Goal: Task Accomplishment & Management: Manage account settings

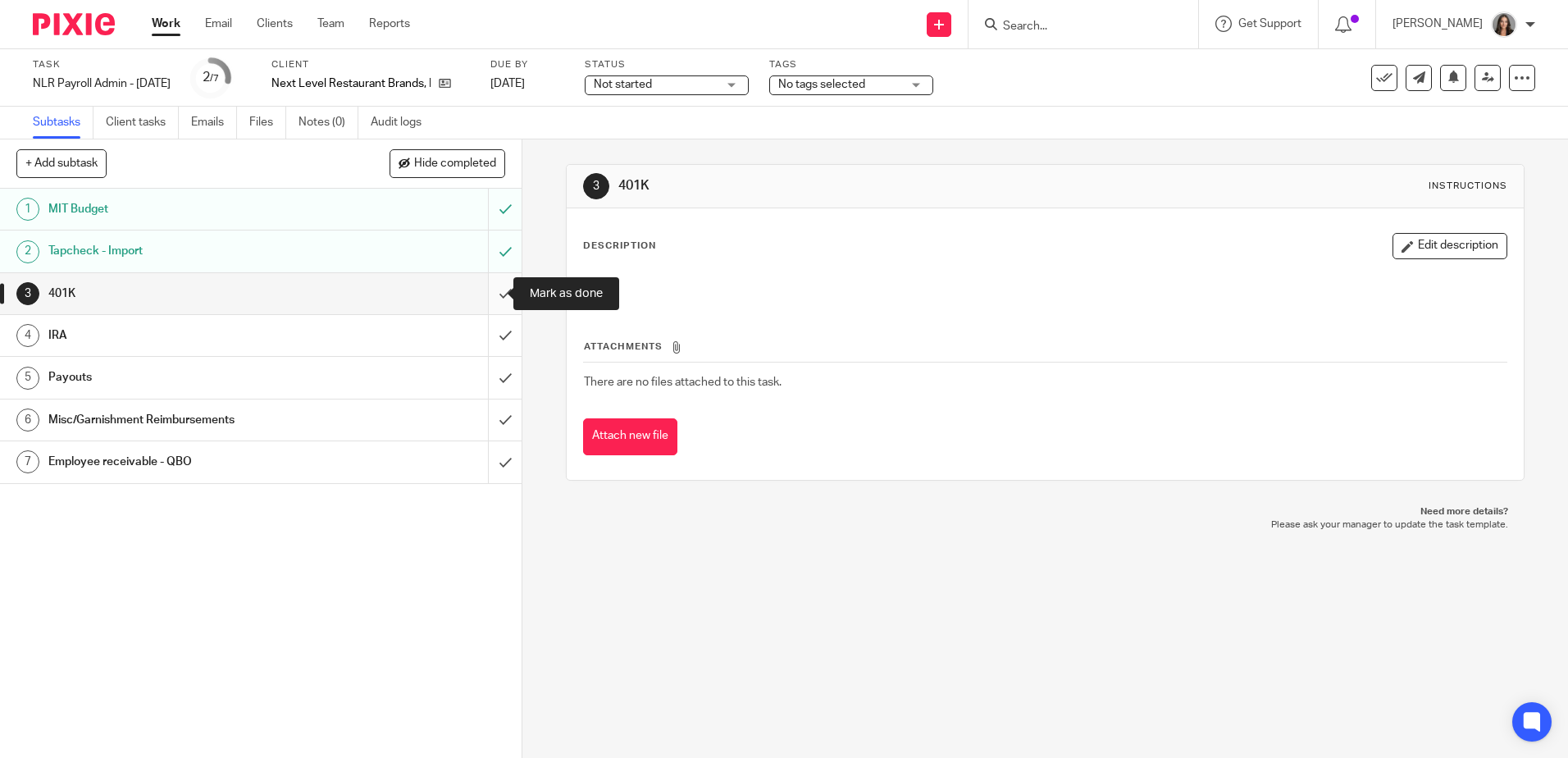
click at [488, 290] on input "submit" at bounding box center [261, 294] width 521 height 41
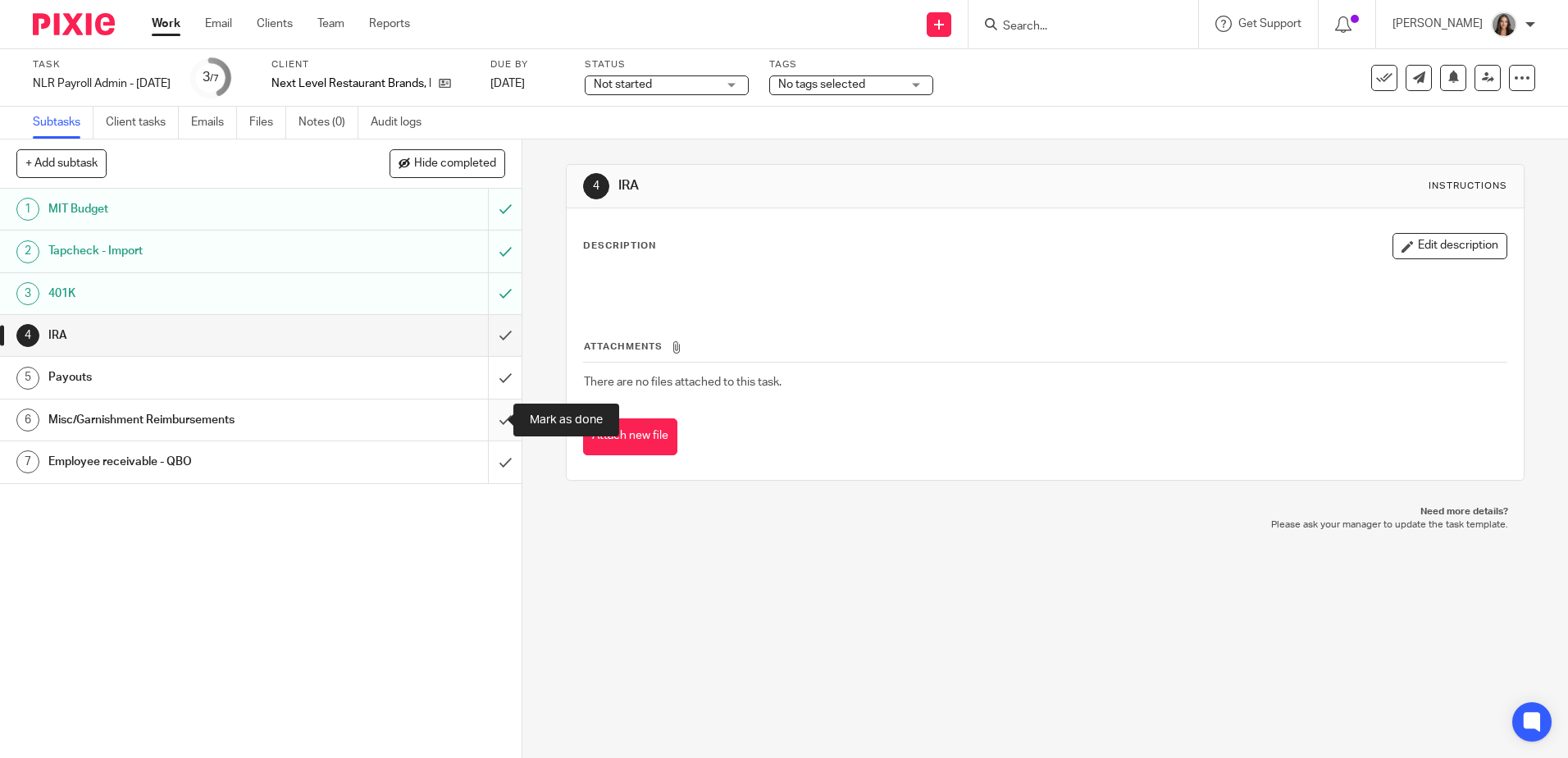
click at [489, 419] on input "submit" at bounding box center [261, 419] width 521 height 41
click at [494, 334] on input "submit" at bounding box center [261, 336] width 521 height 41
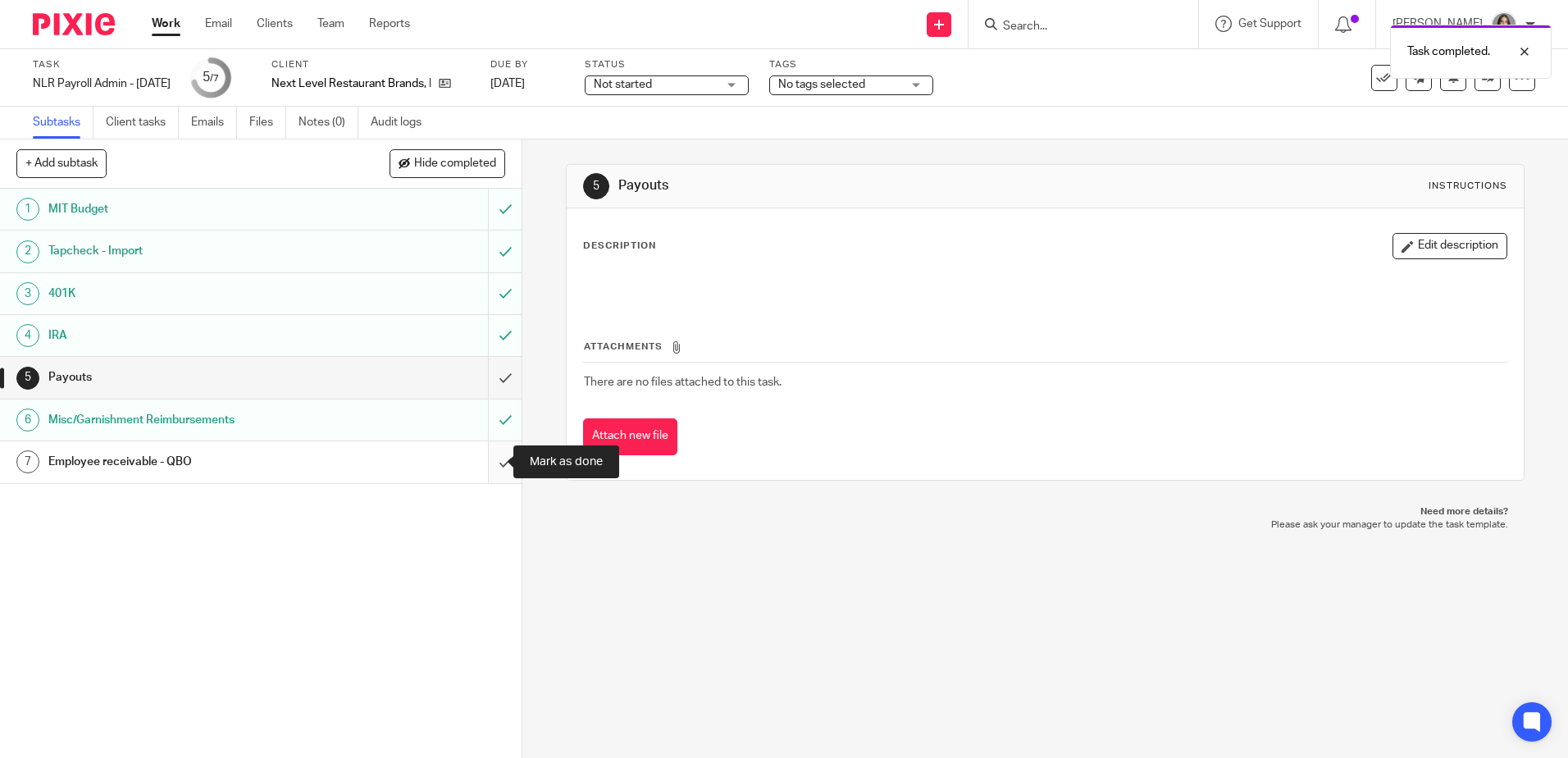
click at [493, 463] on input "submit" at bounding box center [261, 461] width 521 height 41
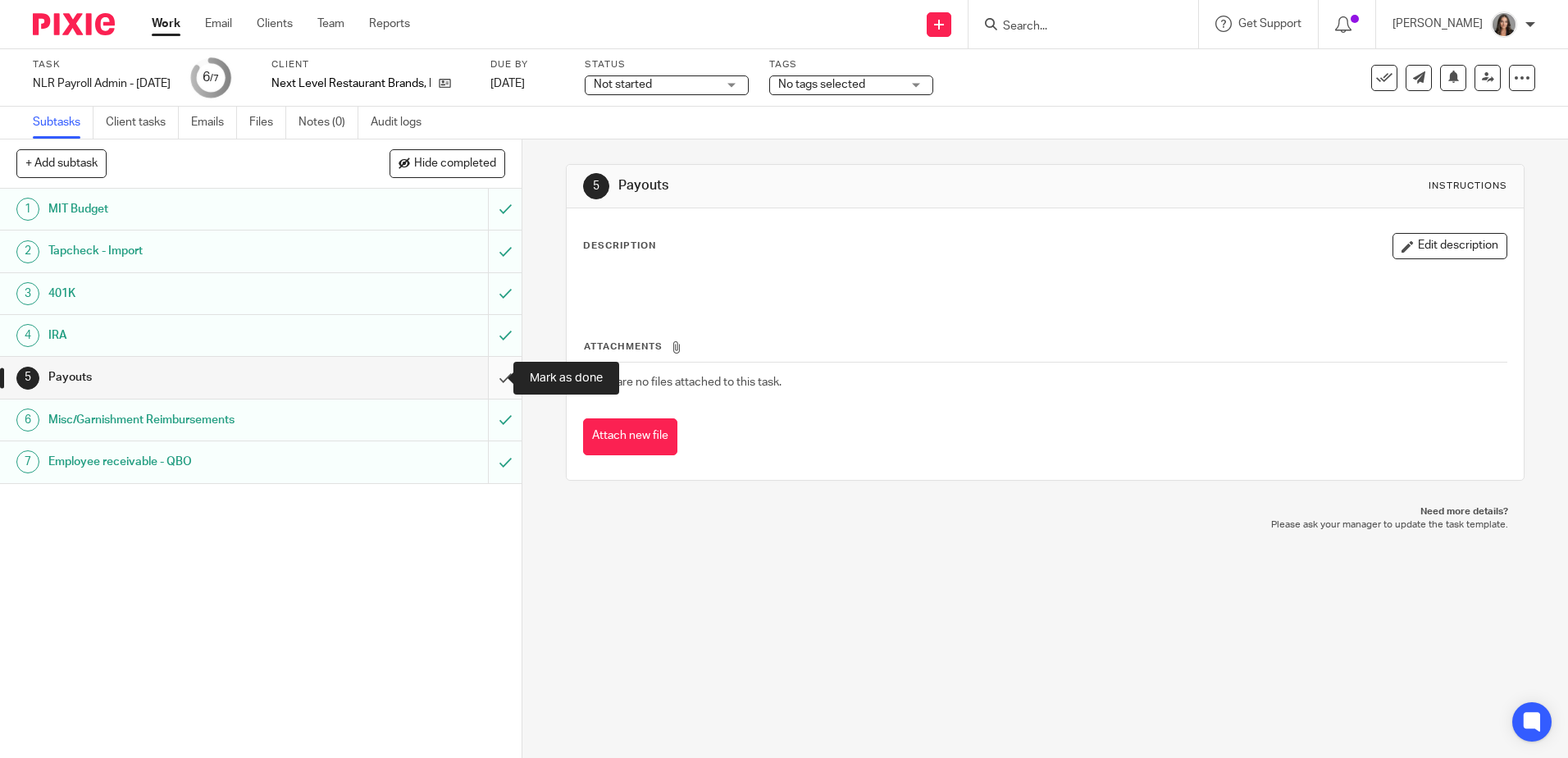
click at [490, 376] on input "submit" at bounding box center [261, 378] width 521 height 41
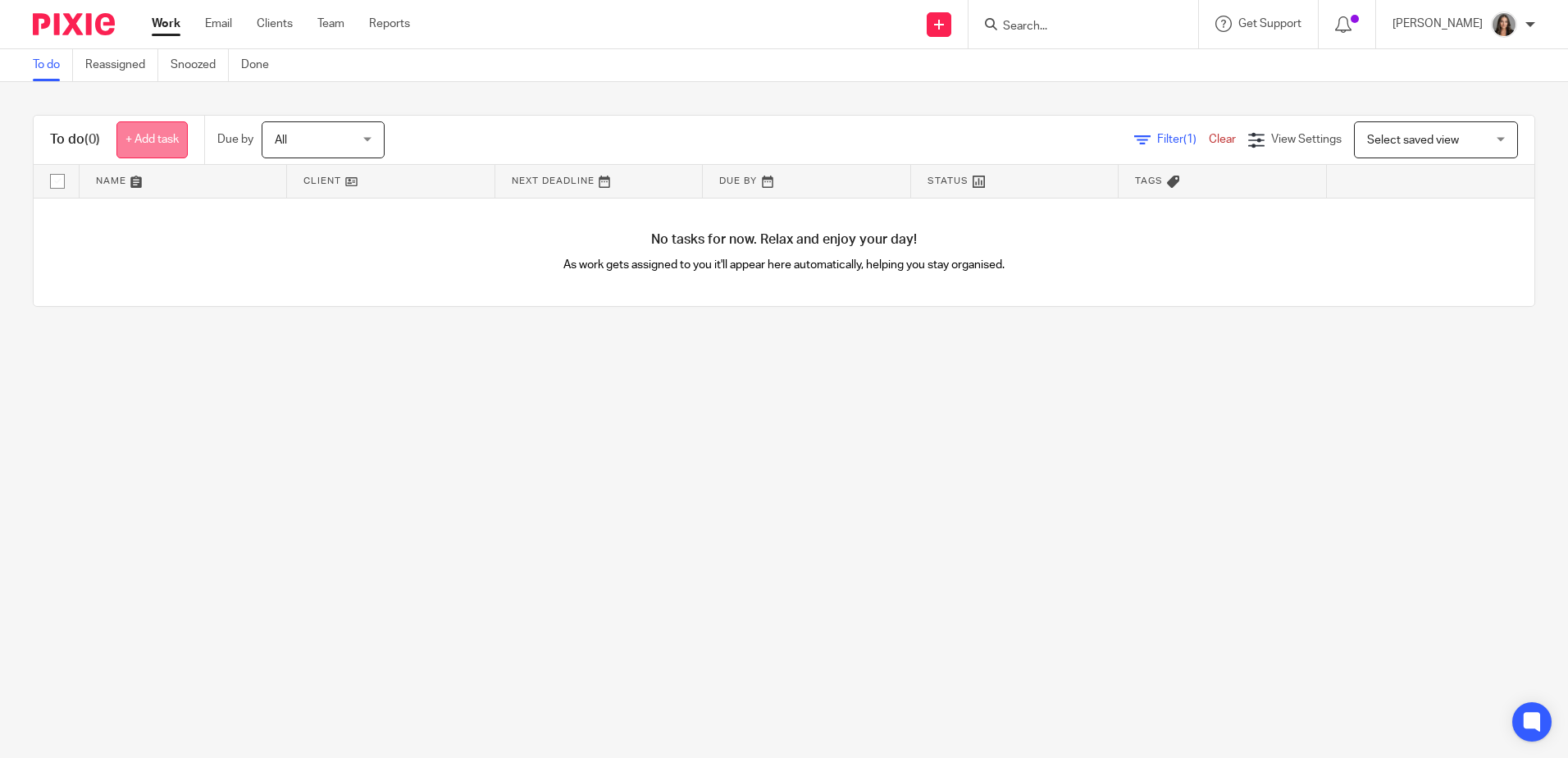
click at [167, 138] on link "+ Add task" at bounding box center [152, 140] width 71 height 37
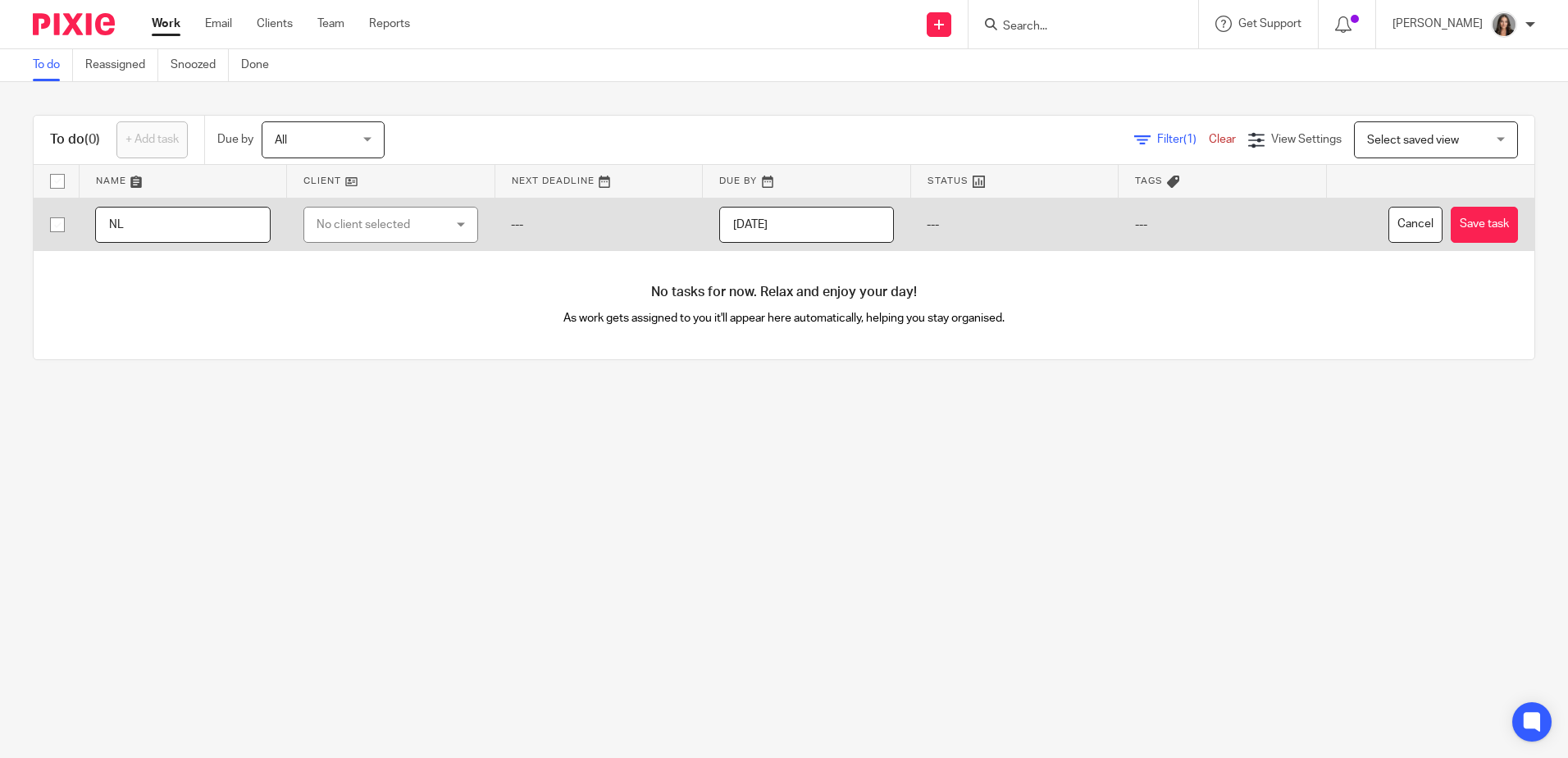
type input "N"
type input "NLR - [DATE]"
click at [402, 227] on div "No client selected" at bounding box center [380, 224] width 128 height 34
type input "b"
type input "nex"
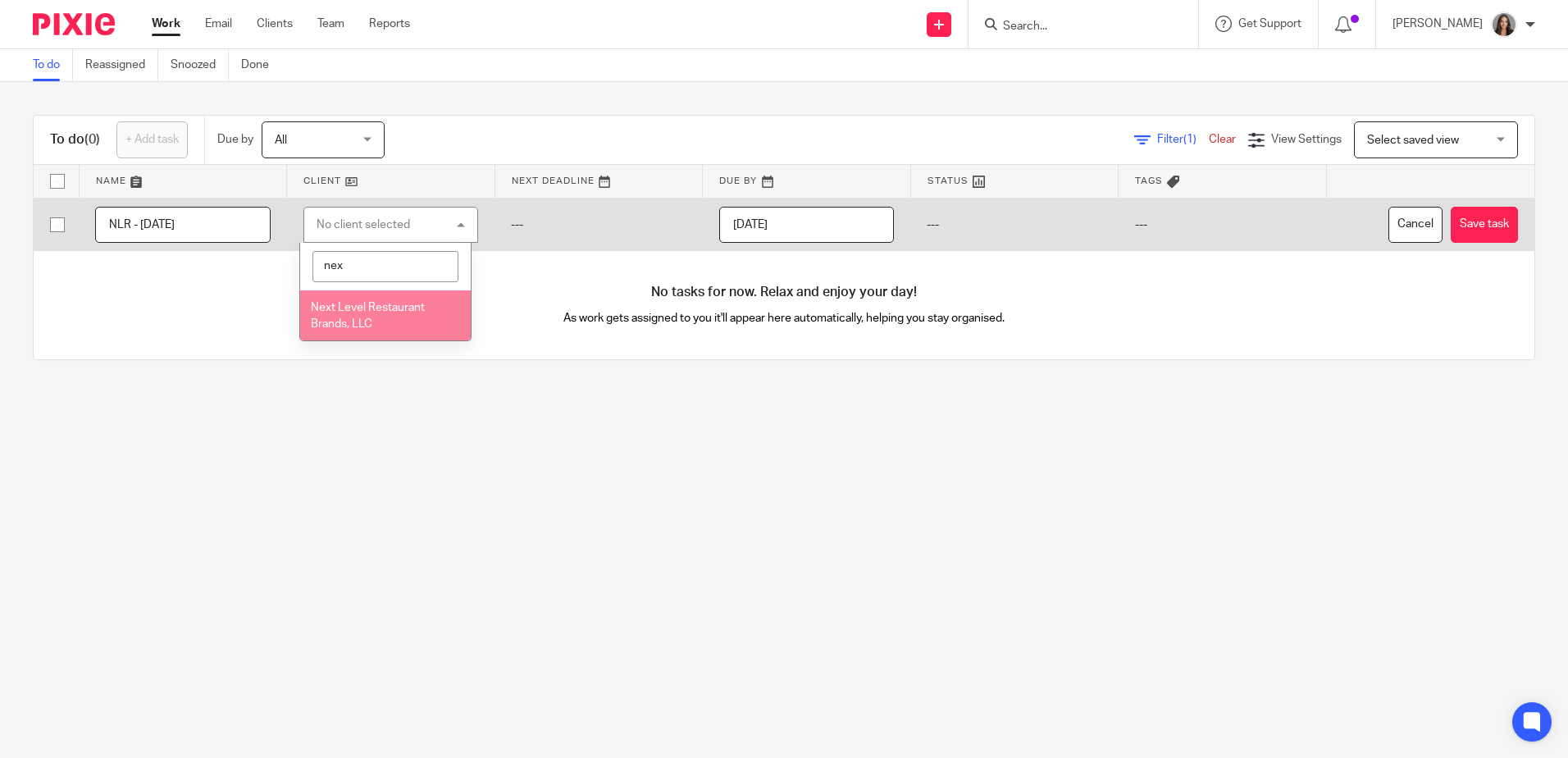
click at [406, 326] on li "Next Level Restaurant Brands, LLC" at bounding box center [385, 314] width 169 height 50
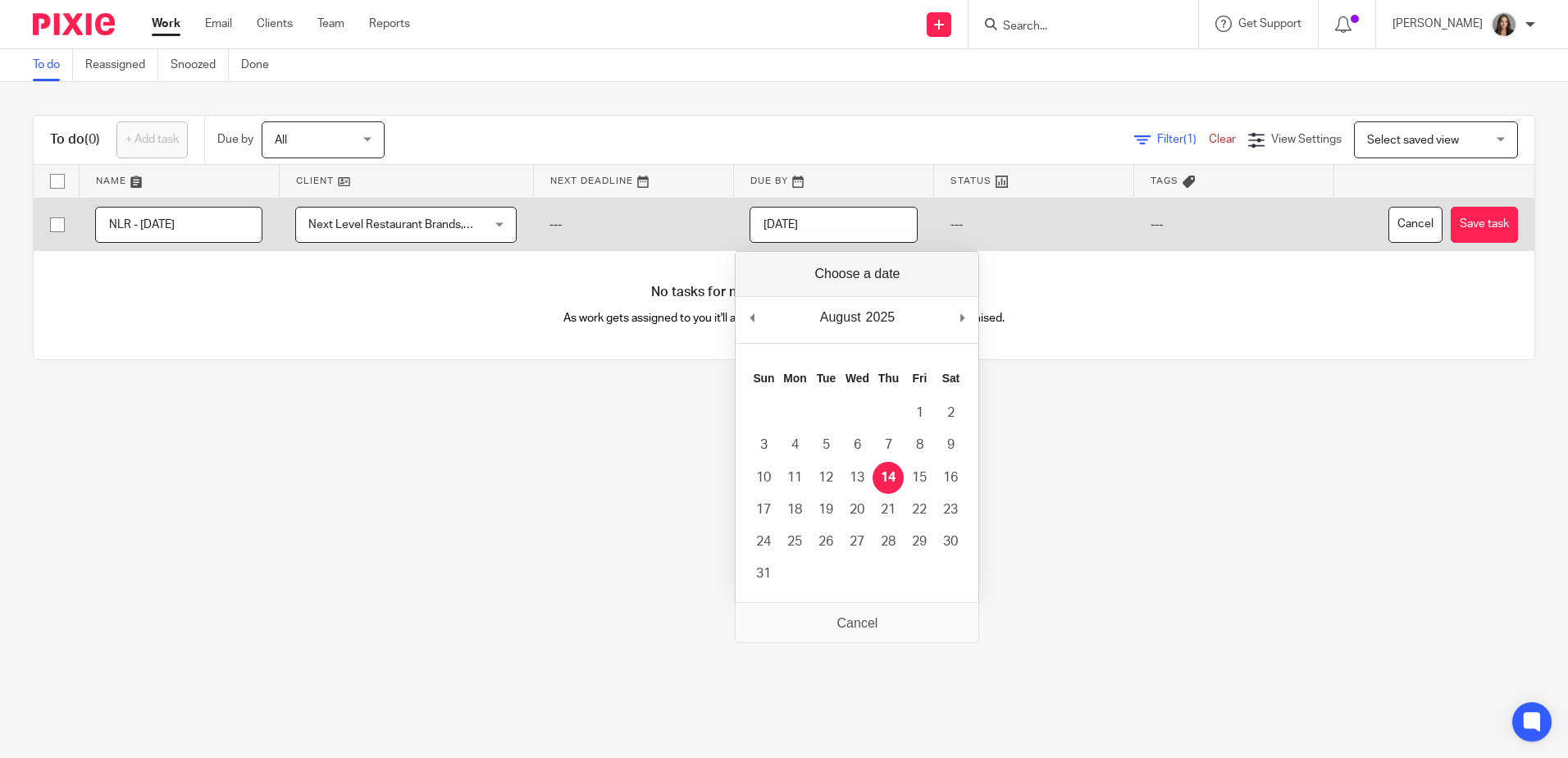
click at [879, 231] on input "2025-08-14" at bounding box center [833, 225] width 167 height 37
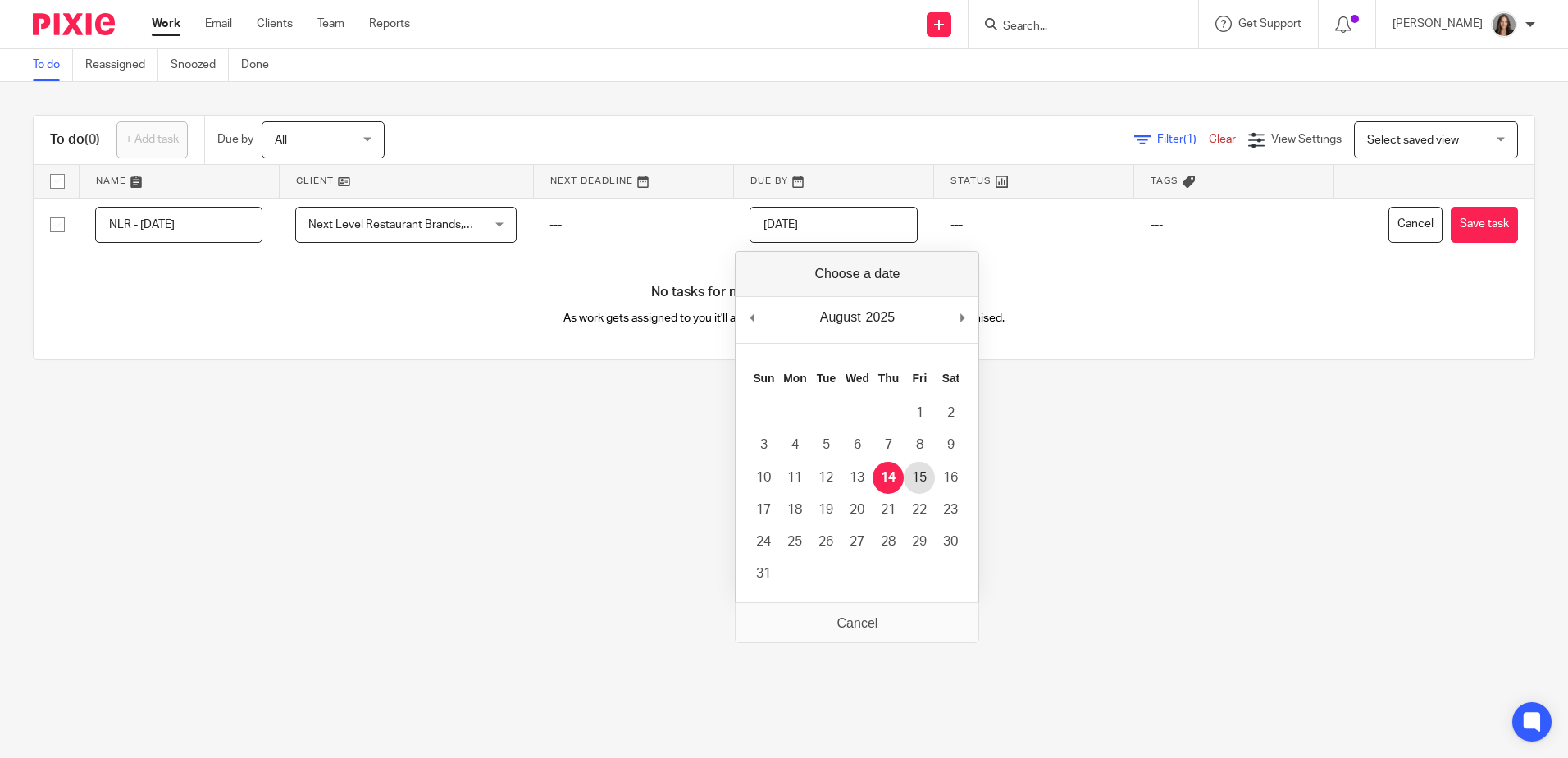
type input "2025-08-15"
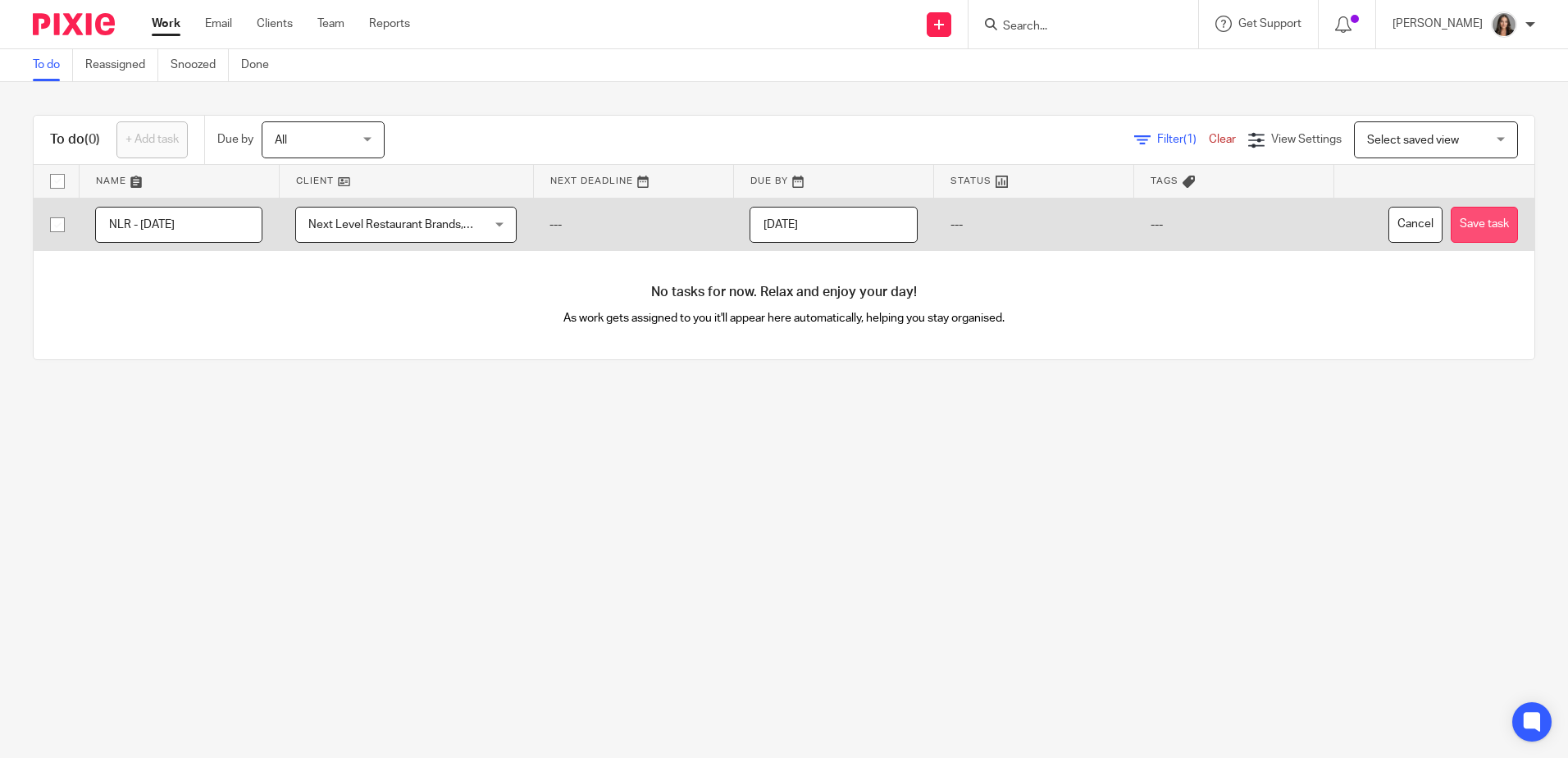
click at [1465, 222] on button "Save task" at bounding box center [1483, 225] width 67 height 37
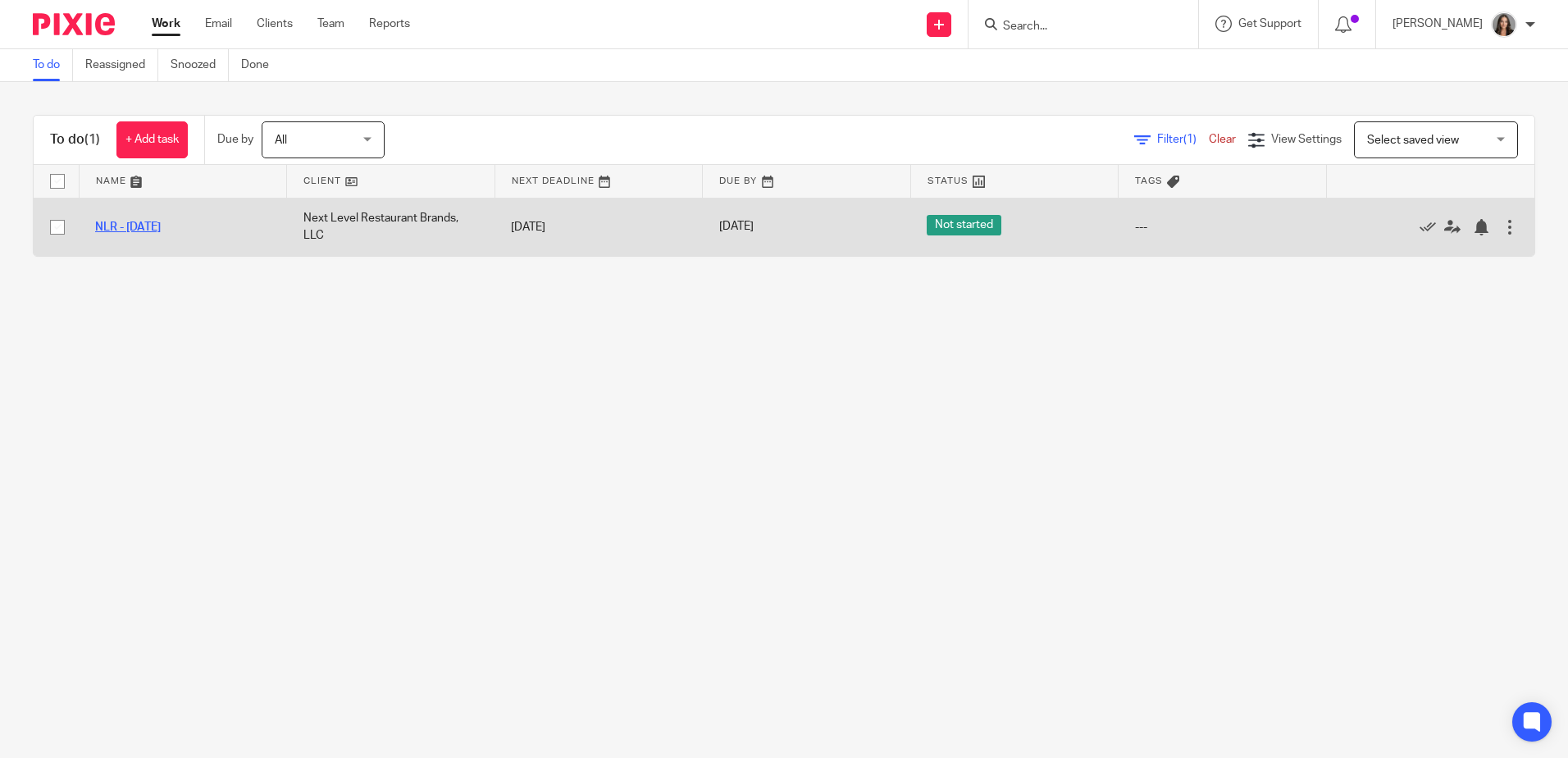
click at [135, 226] on link "NLR - [DATE]" at bounding box center [127, 228] width 65 height 12
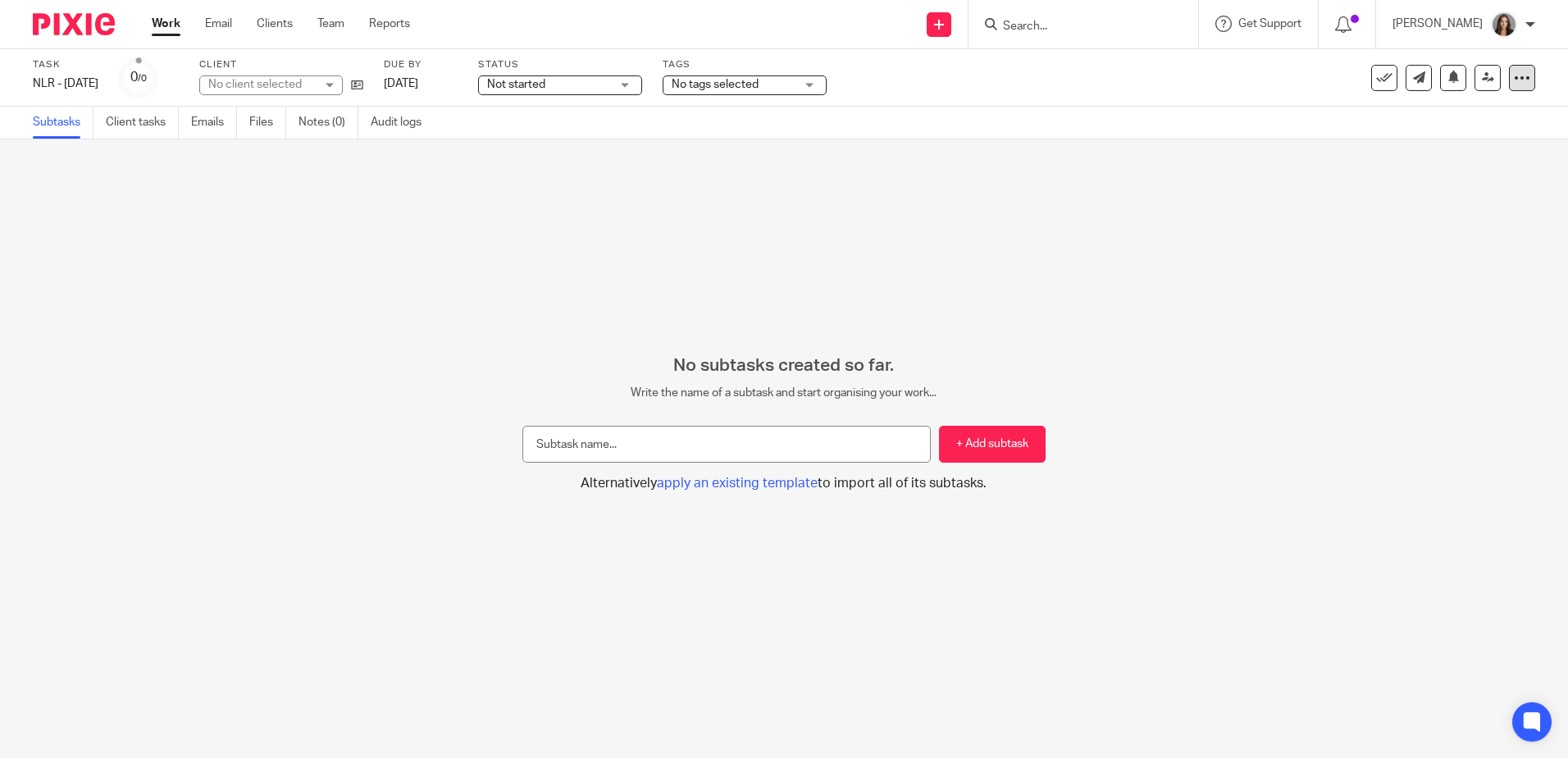
click at [1520, 73] on div at bounding box center [1521, 78] width 26 height 26
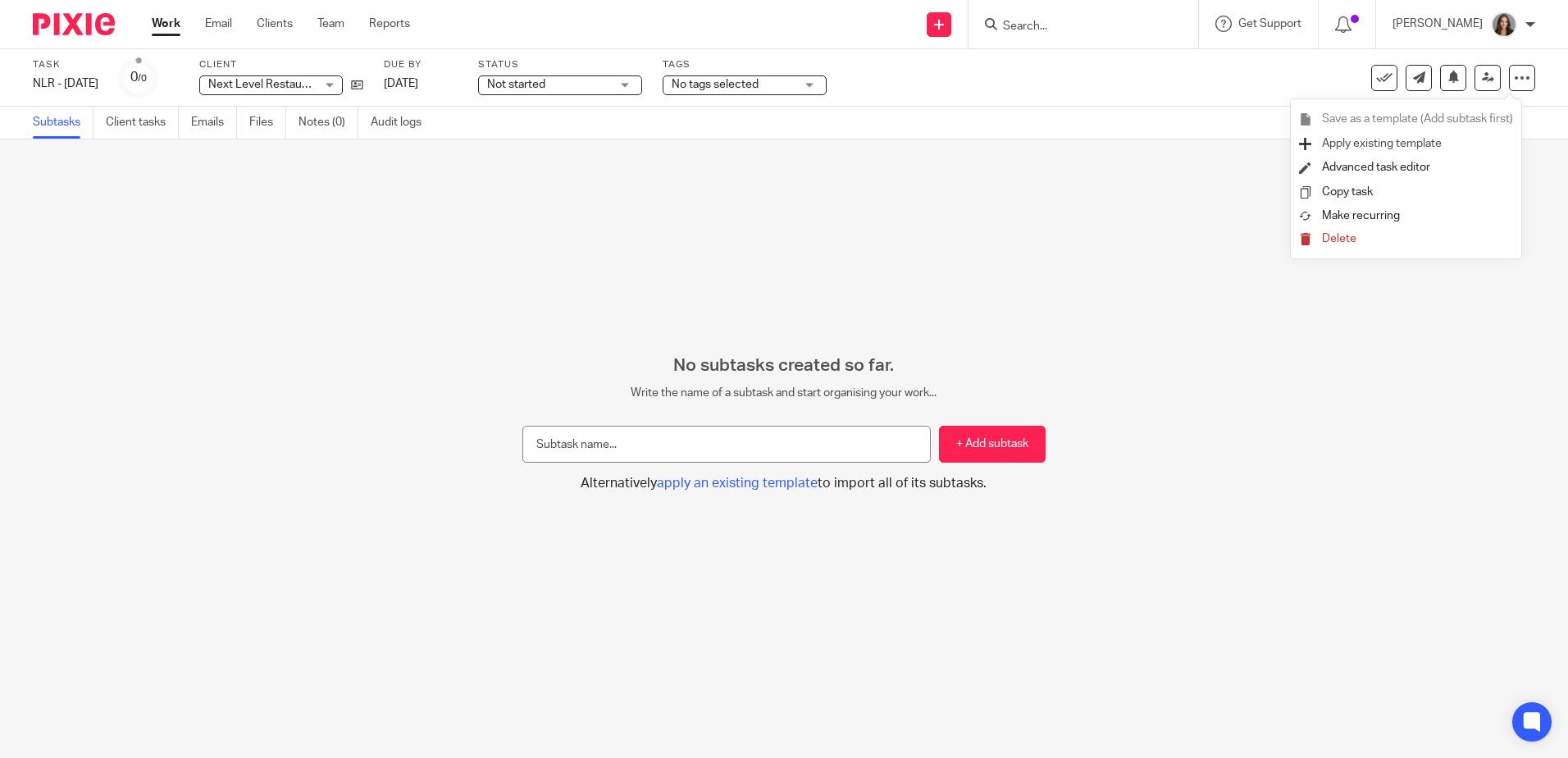
click at [1413, 144] on span "Apply existing template" at bounding box center [1381, 144] width 120 height 12
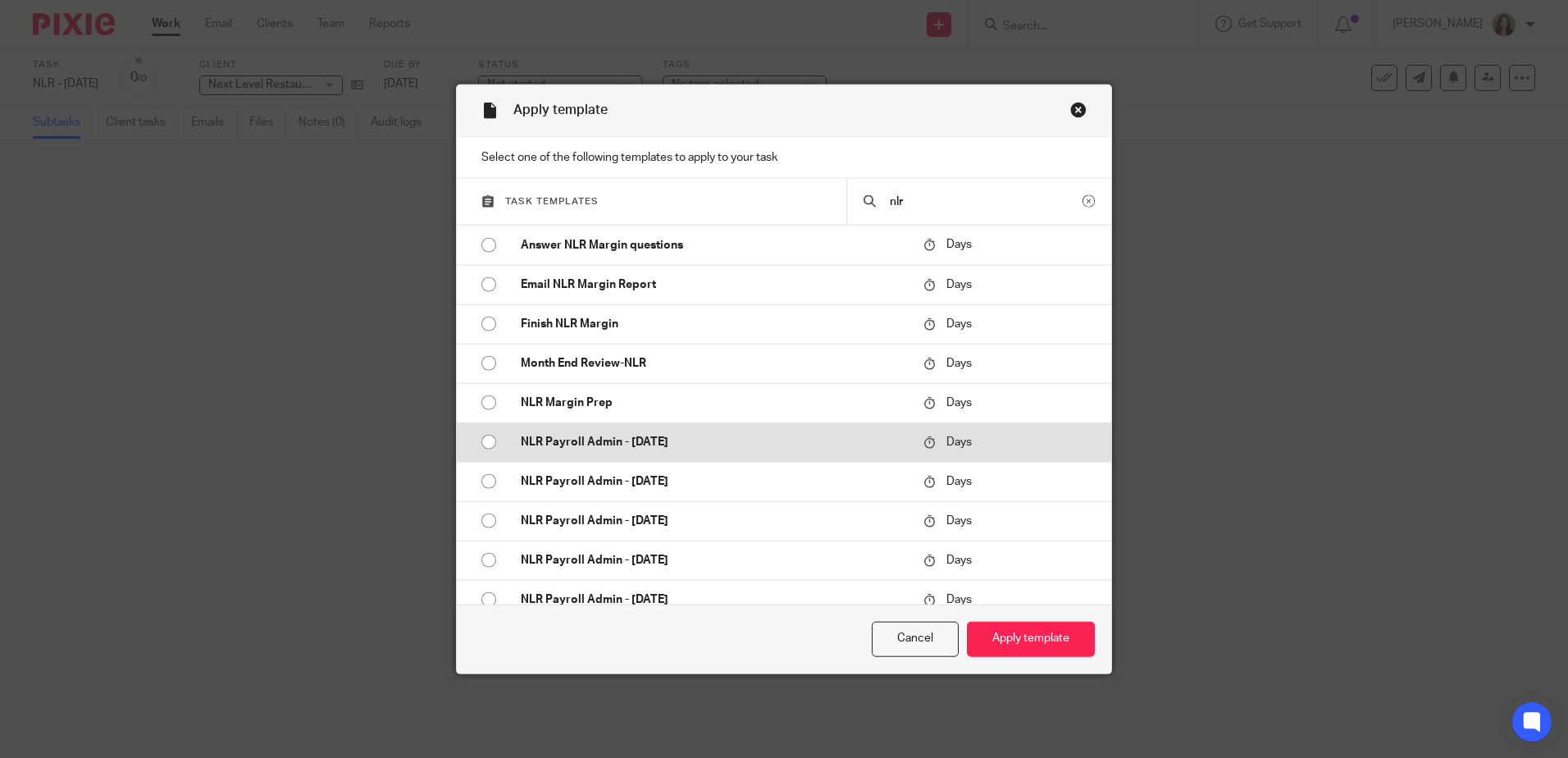
type input "nlr"
click at [698, 447] on p "NLR Payroll Admin - [DATE]" at bounding box center [713, 442] width 386 height 17
radio input "true"
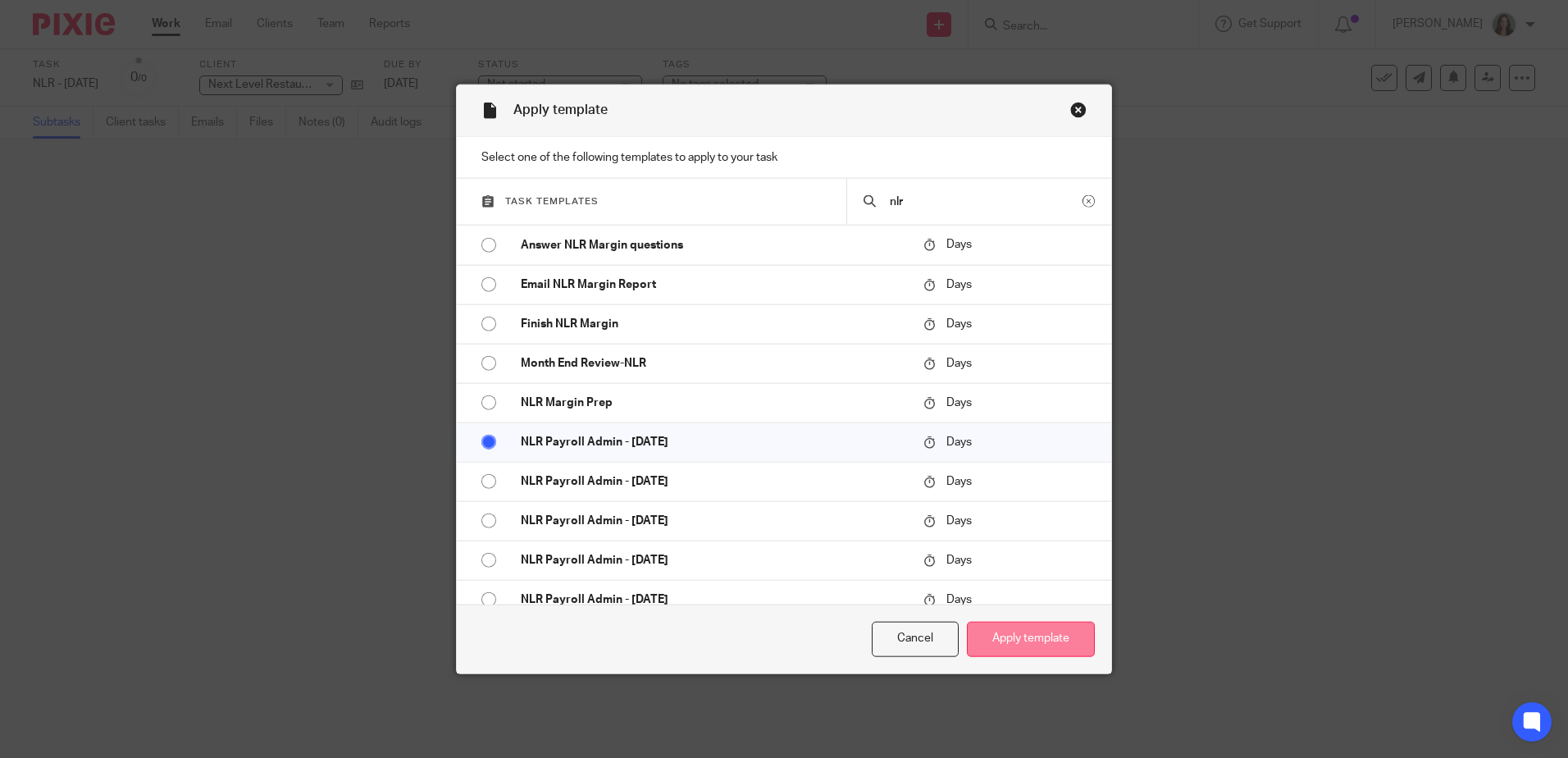
click at [1068, 649] on button "Apply template" at bounding box center [1030, 639] width 127 height 35
click at [1035, 631] on button "Apply template" at bounding box center [1030, 639] width 127 height 35
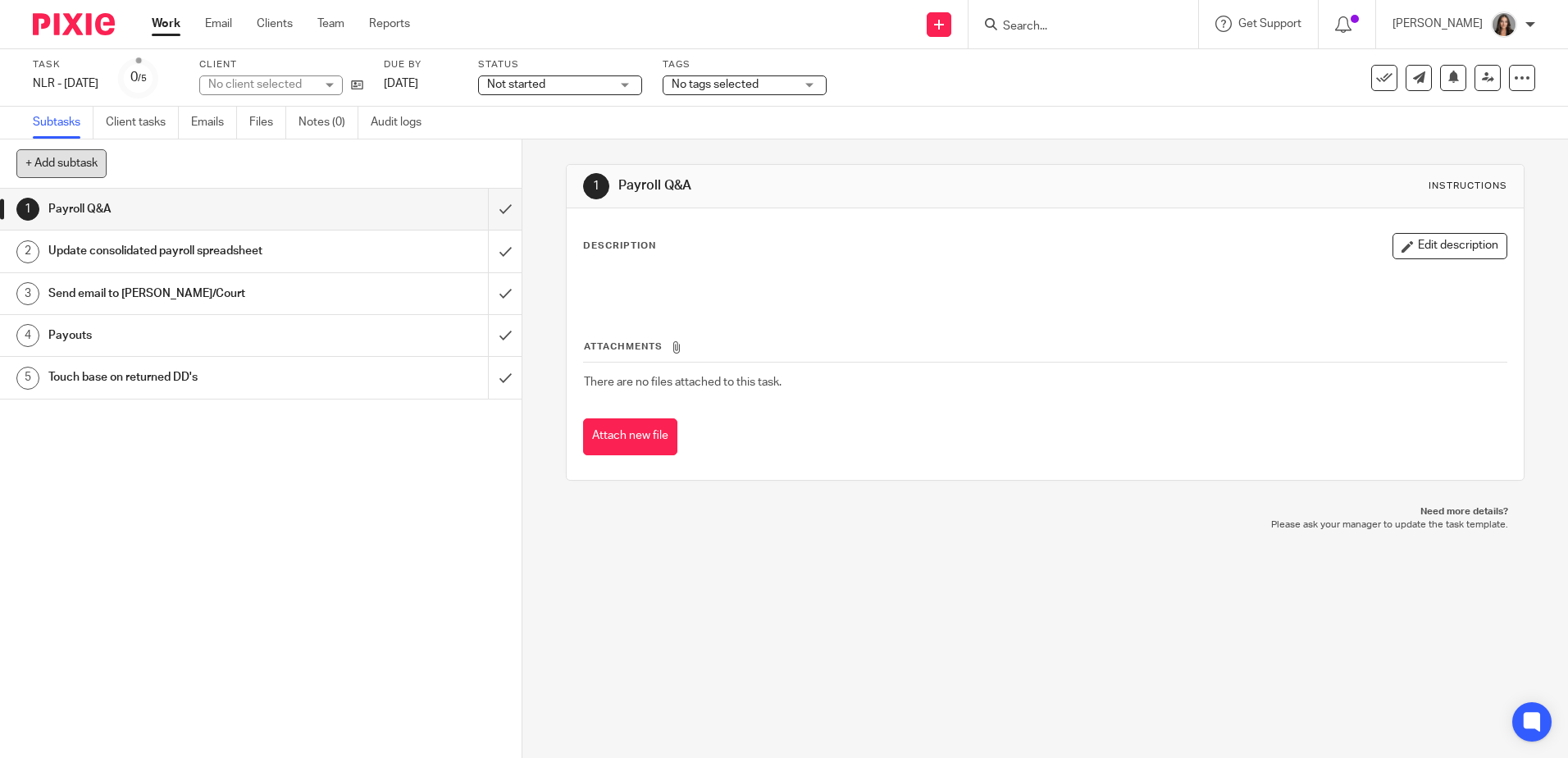
click at [89, 161] on button "+ Add subtask" at bounding box center [61, 162] width 90 height 28
click at [1515, 82] on icon at bounding box center [1521, 78] width 17 height 17
click at [1434, 140] on link "Advanced task editor" at bounding box center [1458, 144] width 108 height 12
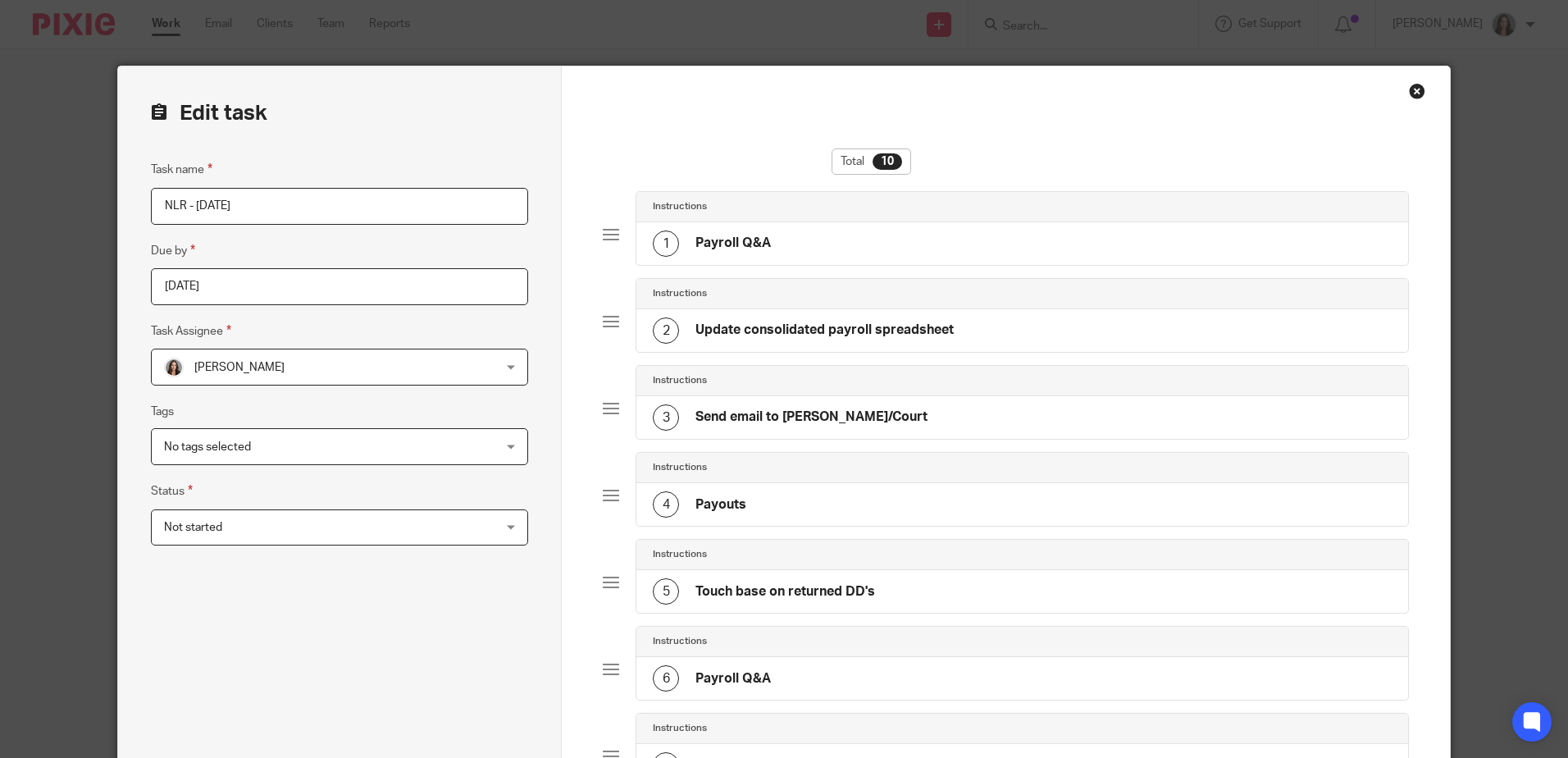
click at [603, 233] on div at bounding box center [611, 235] width 17 height 17
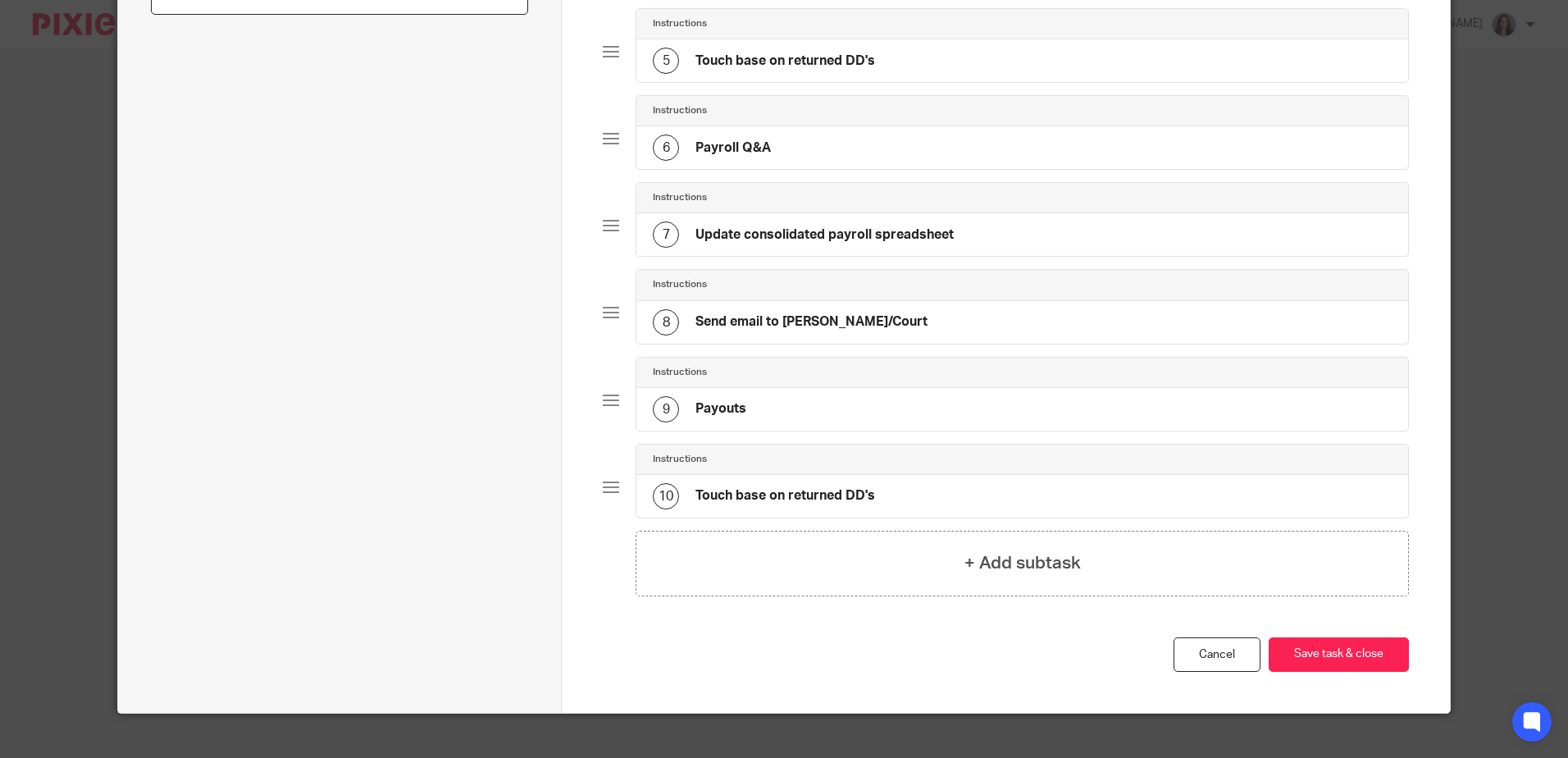
scroll to position [552, 0]
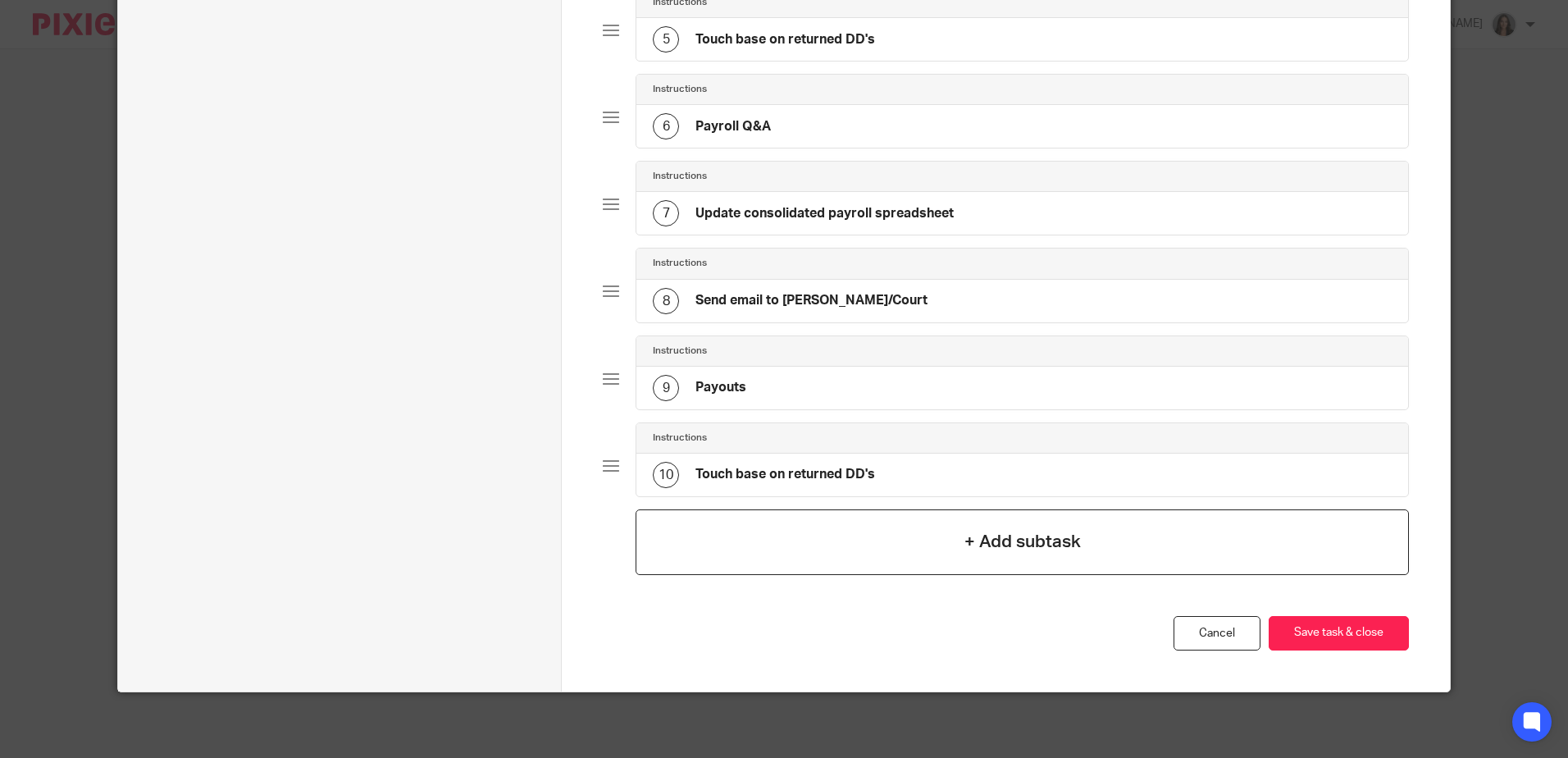
click at [1048, 526] on div "+ Add subtask" at bounding box center [1021, 541] width 772 height 65
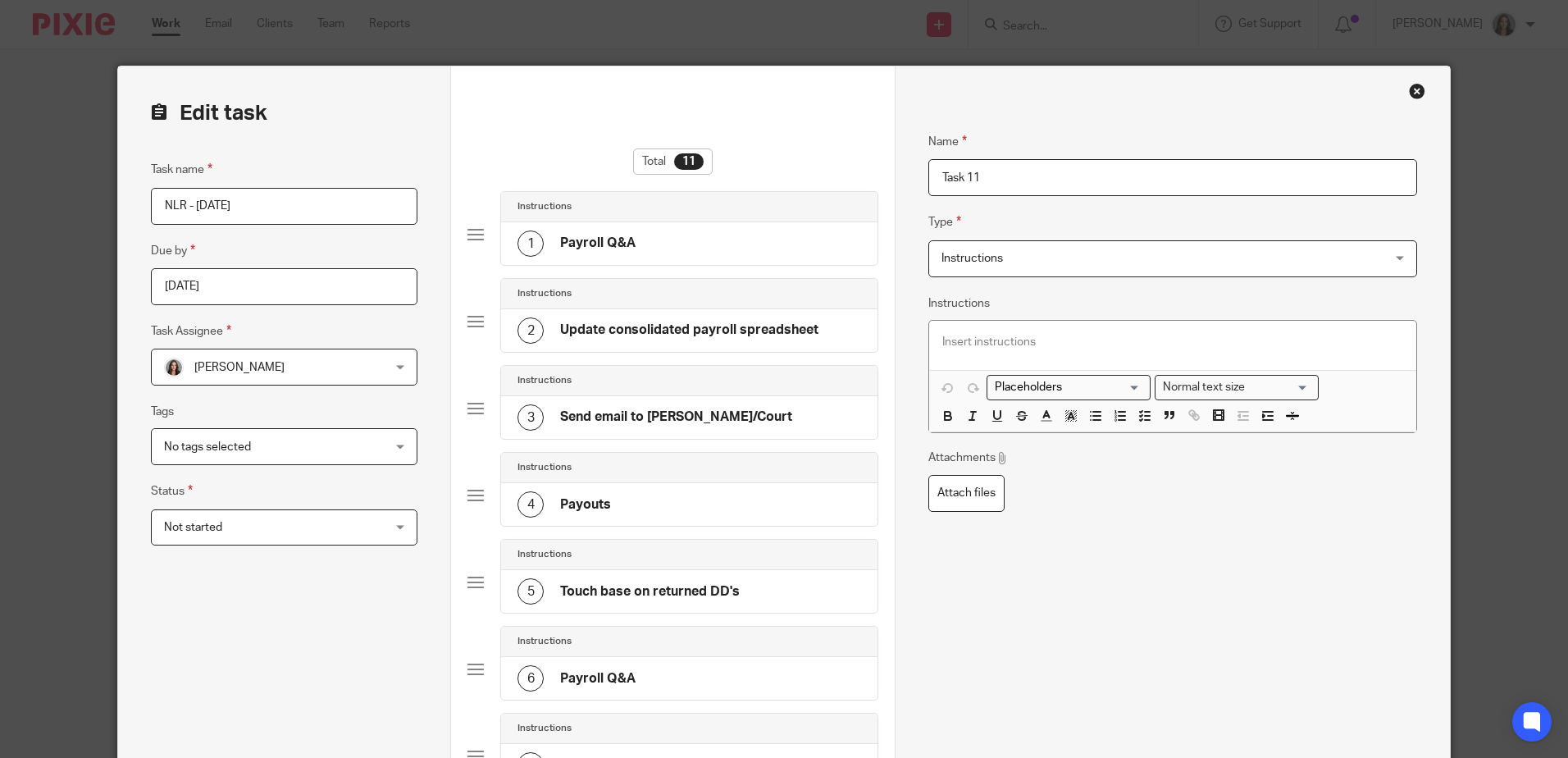
drag, startPoint x: 1045, startPoint y: 175, endPoint x: 928, endPoint y: 173, distance: 117.0
click at [928, 173] on input "Task 11" at bounding box center [1172, 178] width 488 height 37
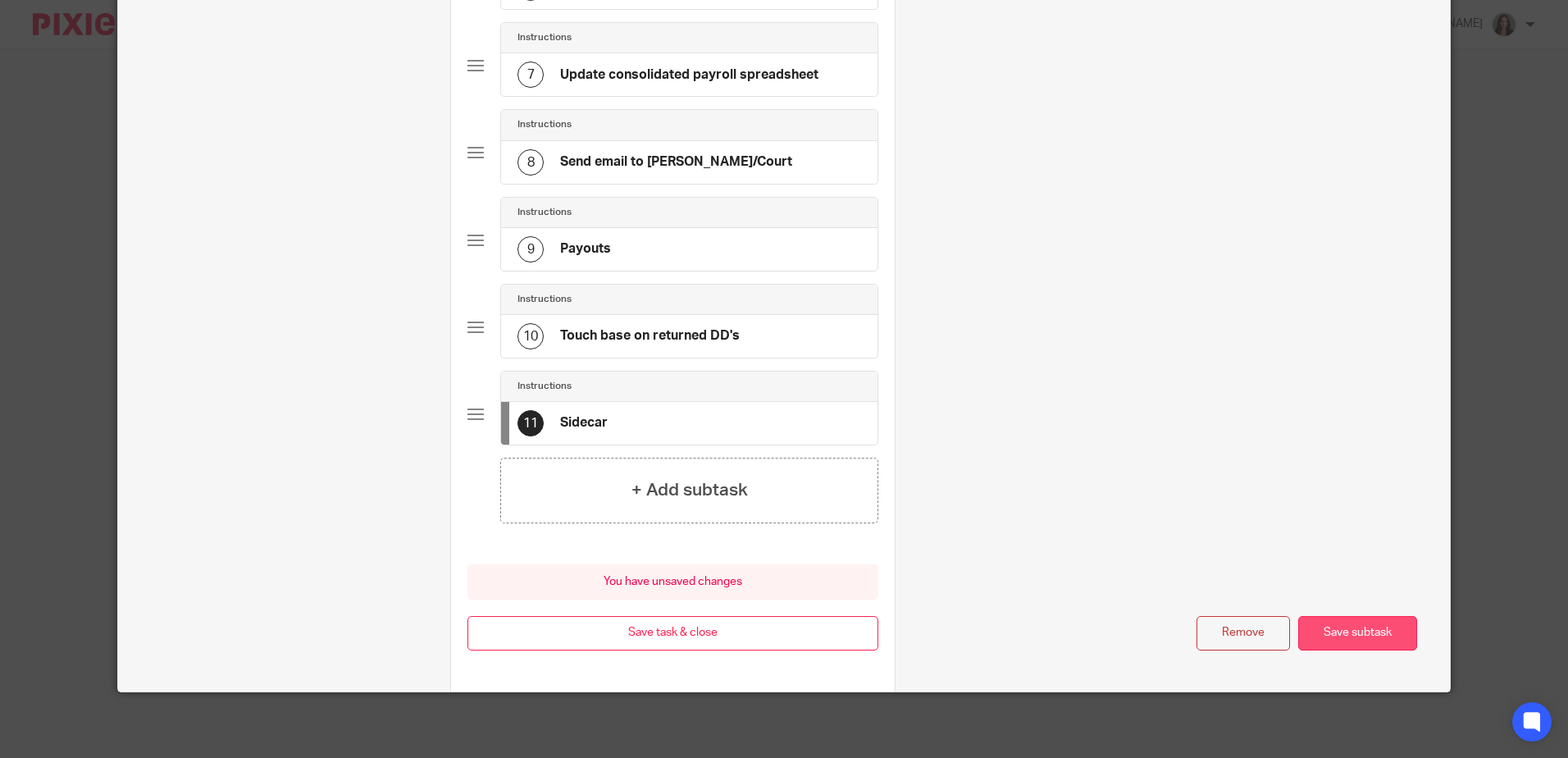
type input "Sidecar"
click at [1370, 639] on button "Save subtask" at bounding box center [1357, 633] width 119 height 35
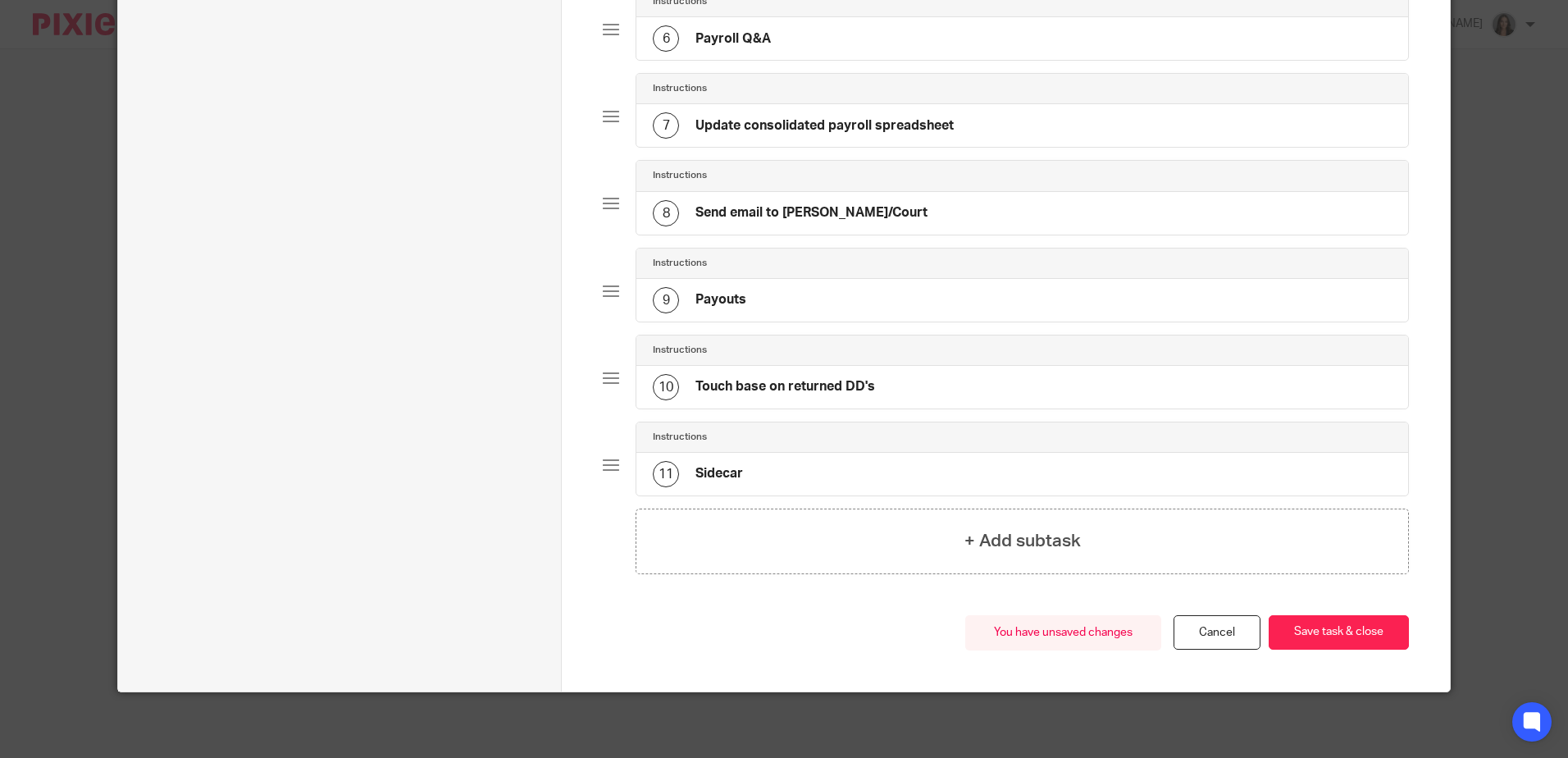
scroll to position [639, 0]
click at [1339, 636] on button "Save task & close" at bounding box center [1338, 632] width 140 height 35
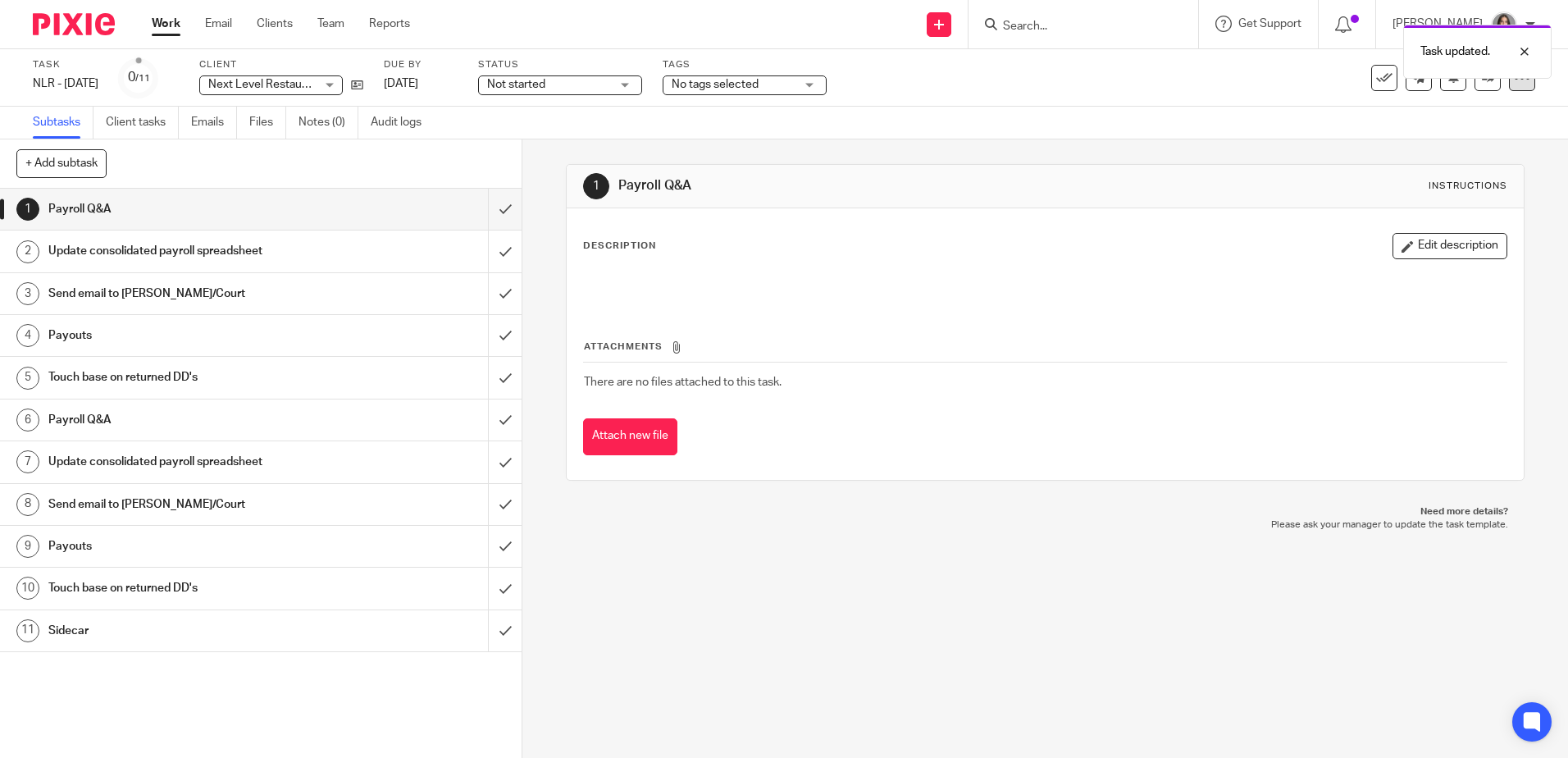
click at [1515, 88] on div at bounding box center [1521, 78] width 26 height 26
click at [1450, 144] on link "Advanced task editor" at bounding box center [1458, 144] width 108 height 12
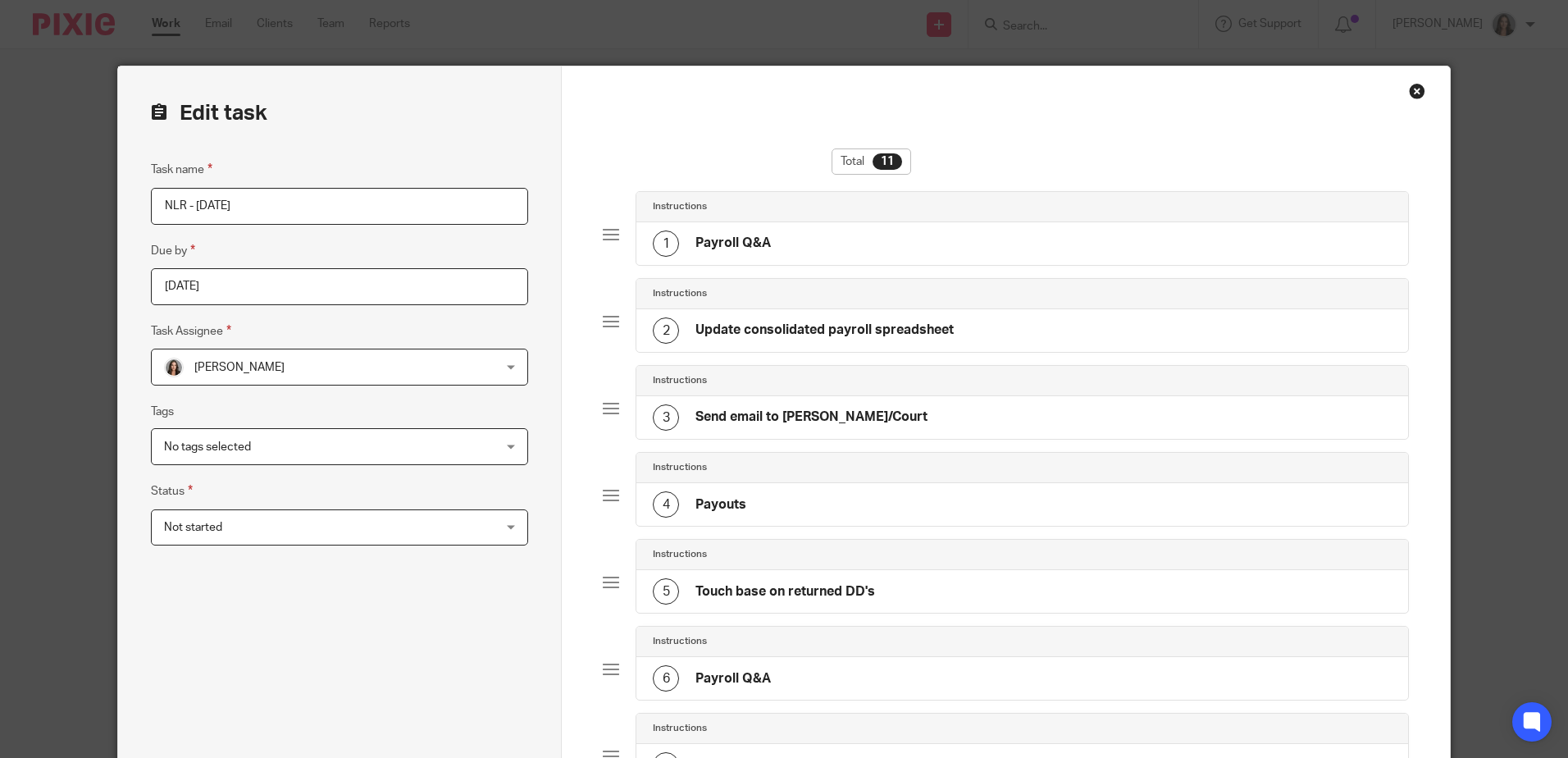
click at [603, 414] on div at bounding box center [611, 408] width 17 height 17
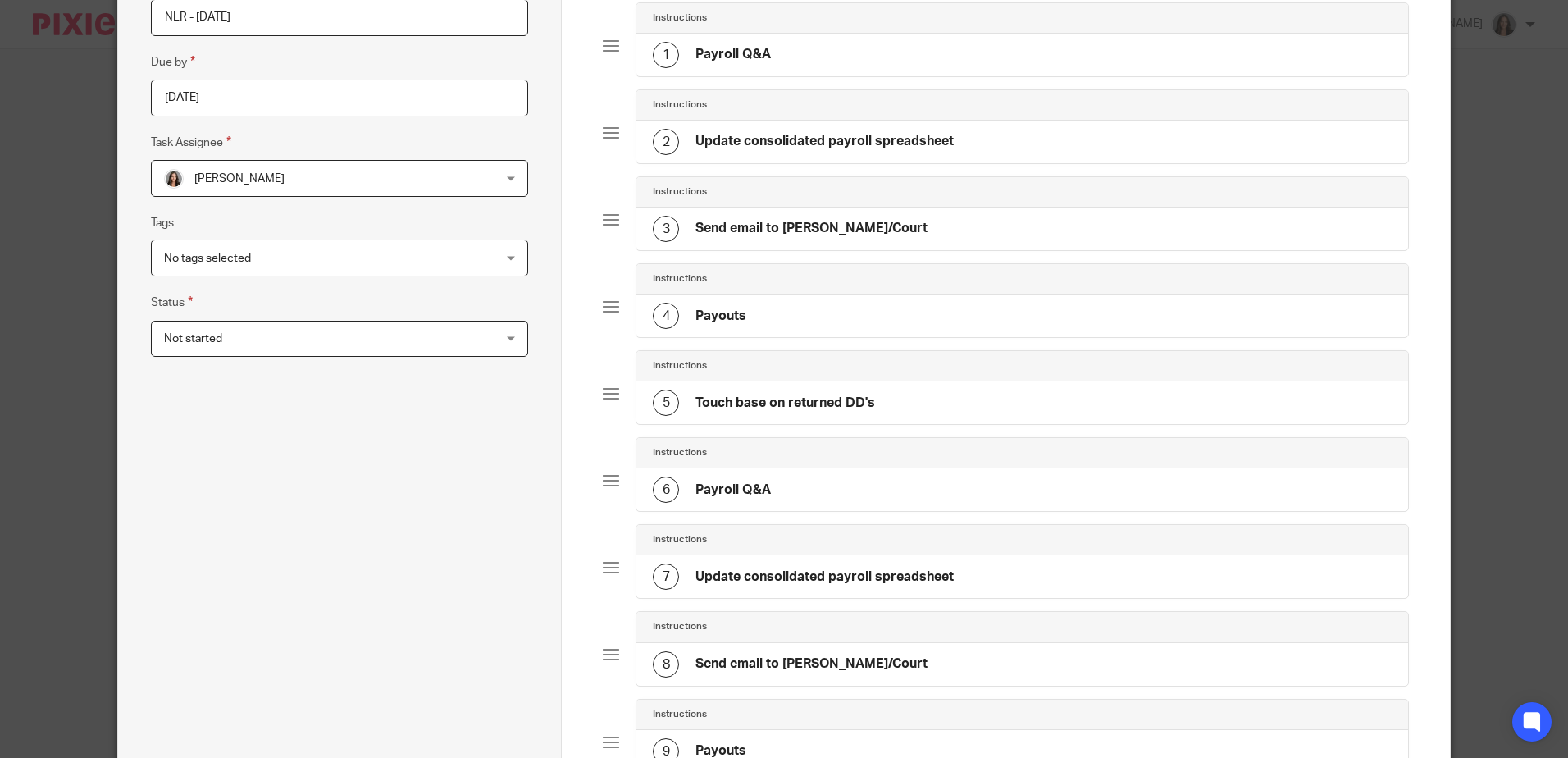
scroll to position [82, 0]
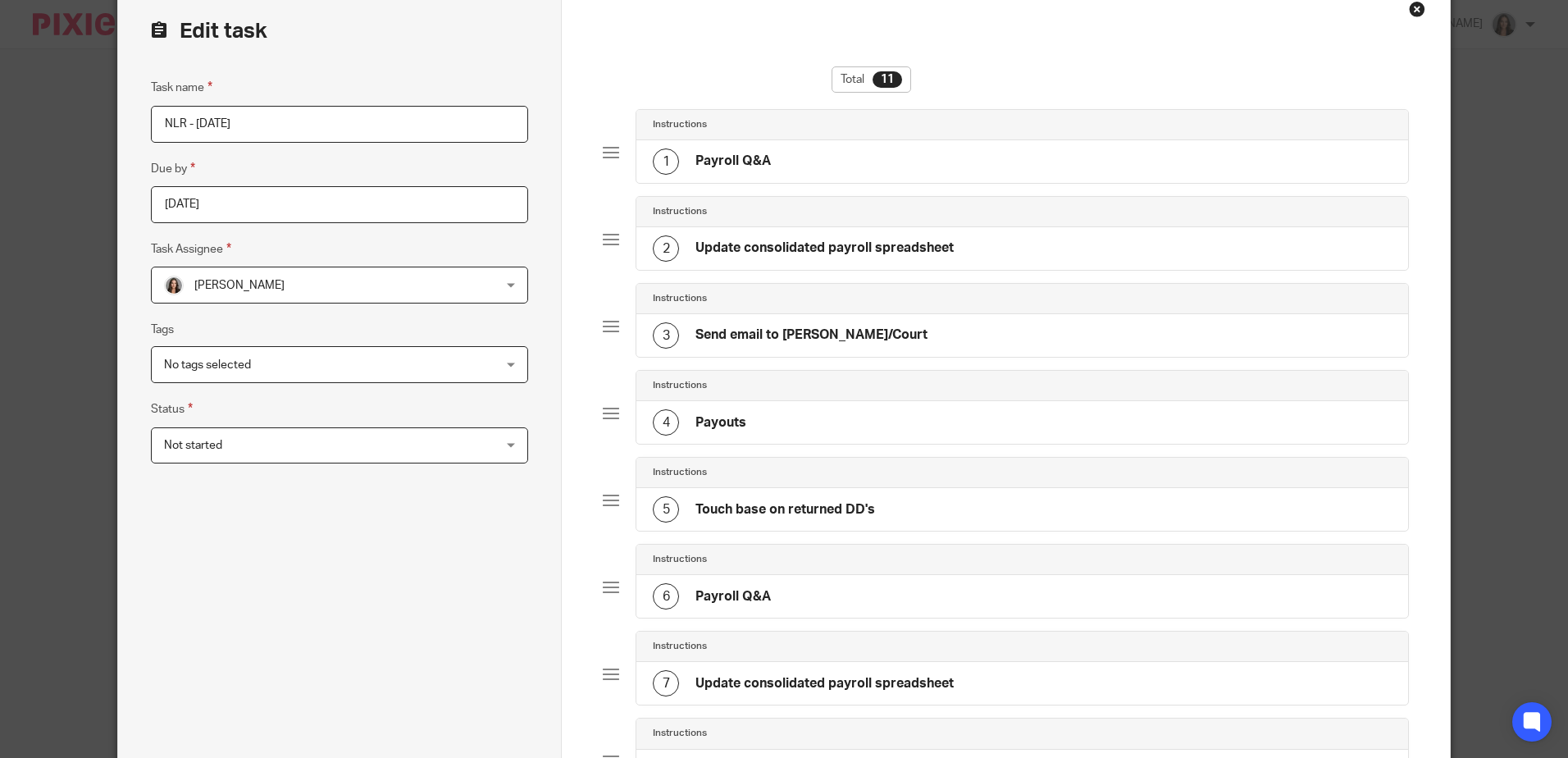
click at [767, 415] on div "4 Payouts" at bounding box center [1021, 422] width 770 height 43
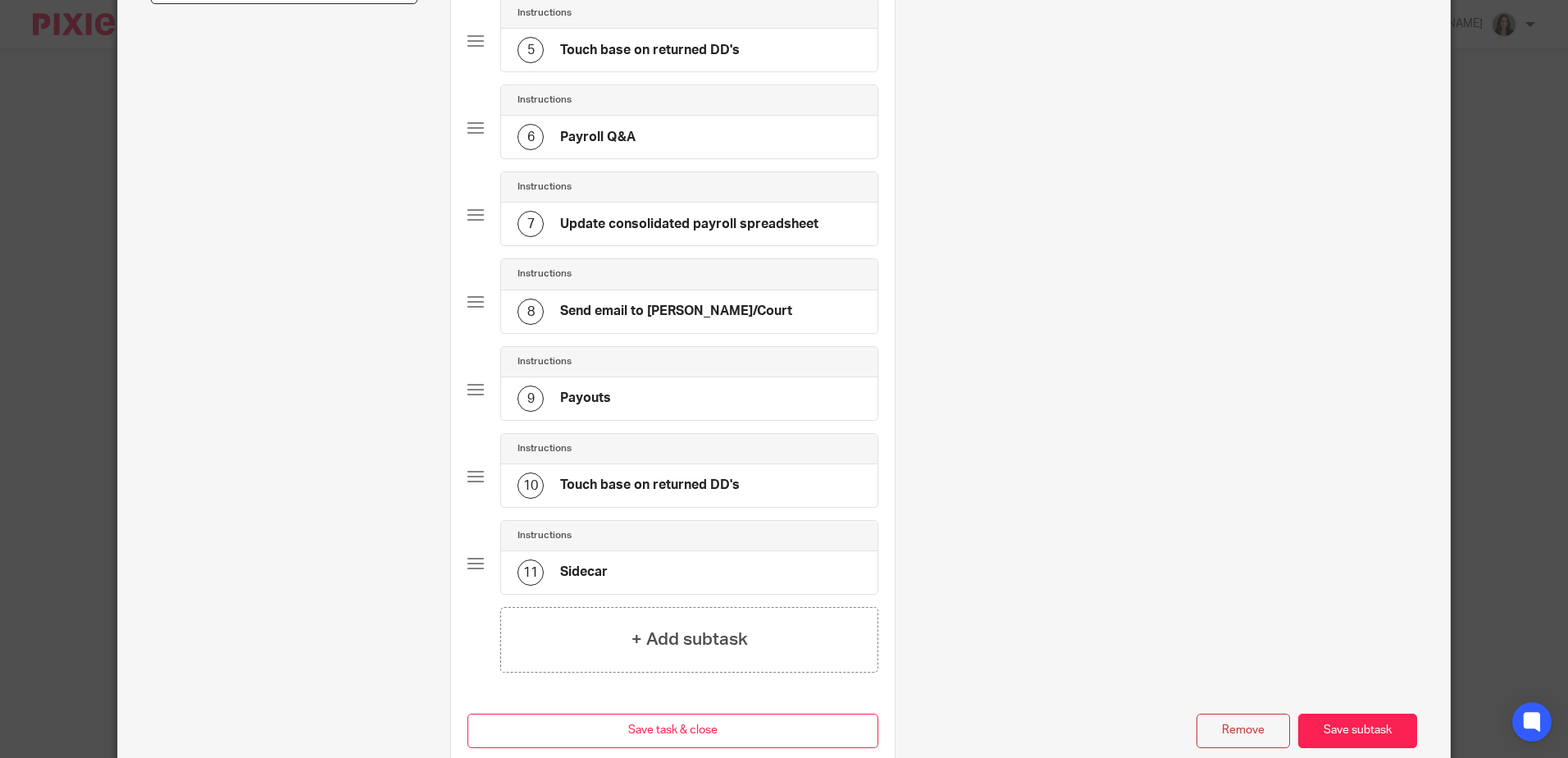
scroll to position [639, 0]
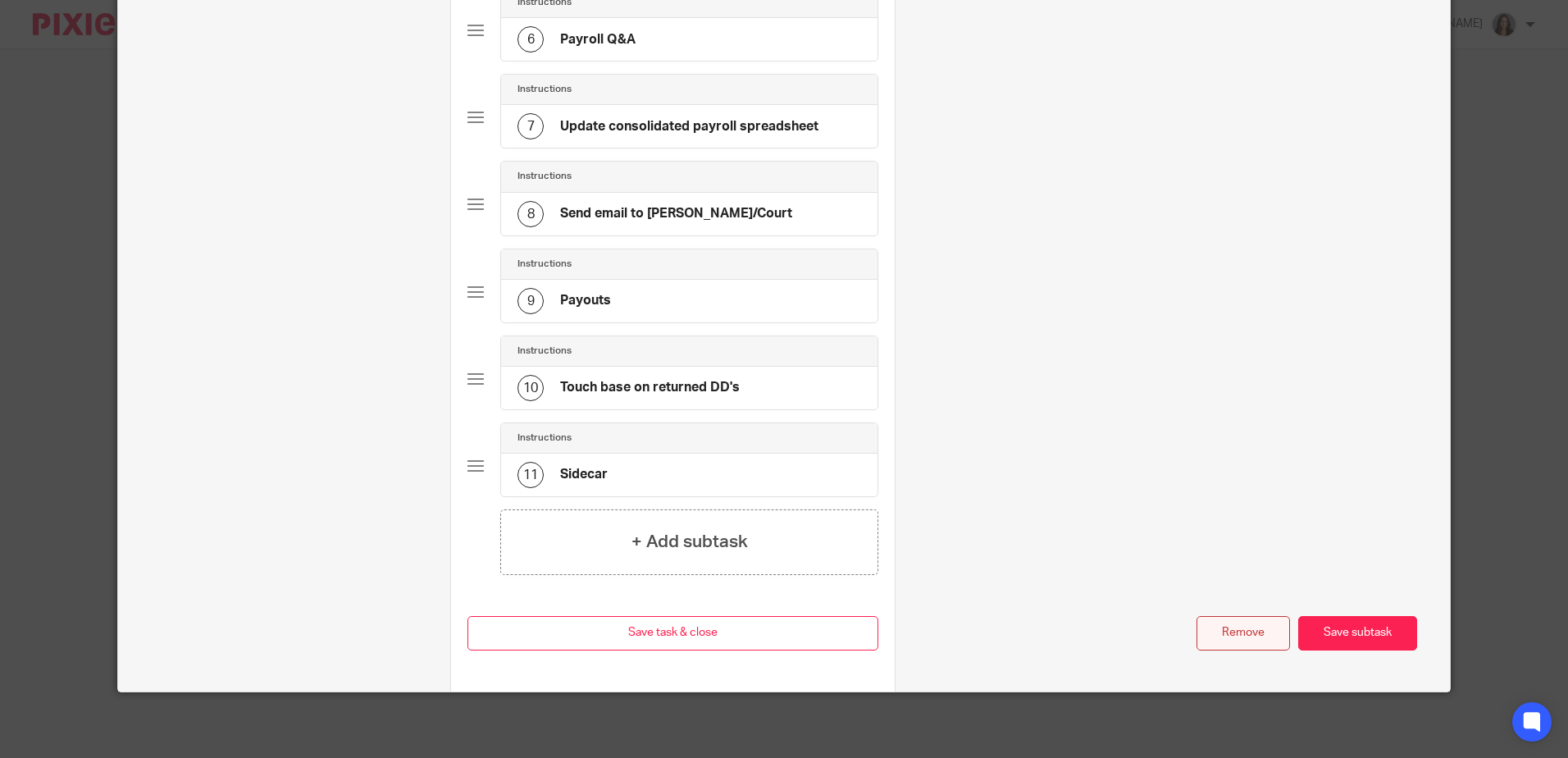
click at [1227, 637] on button "Remove" at bounding box center [1243, 633] width 93 height 35
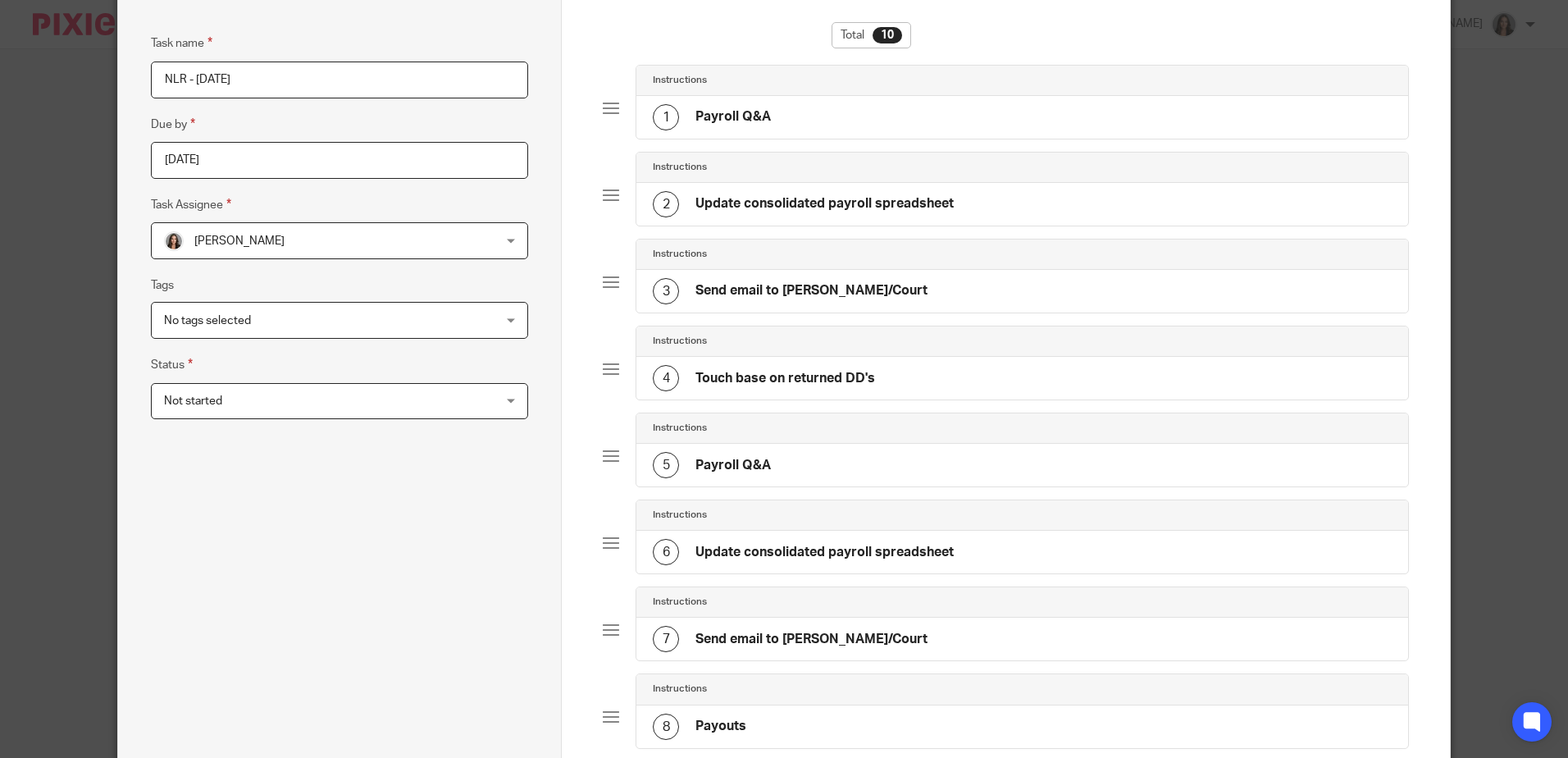
scroll to position [0, 0]
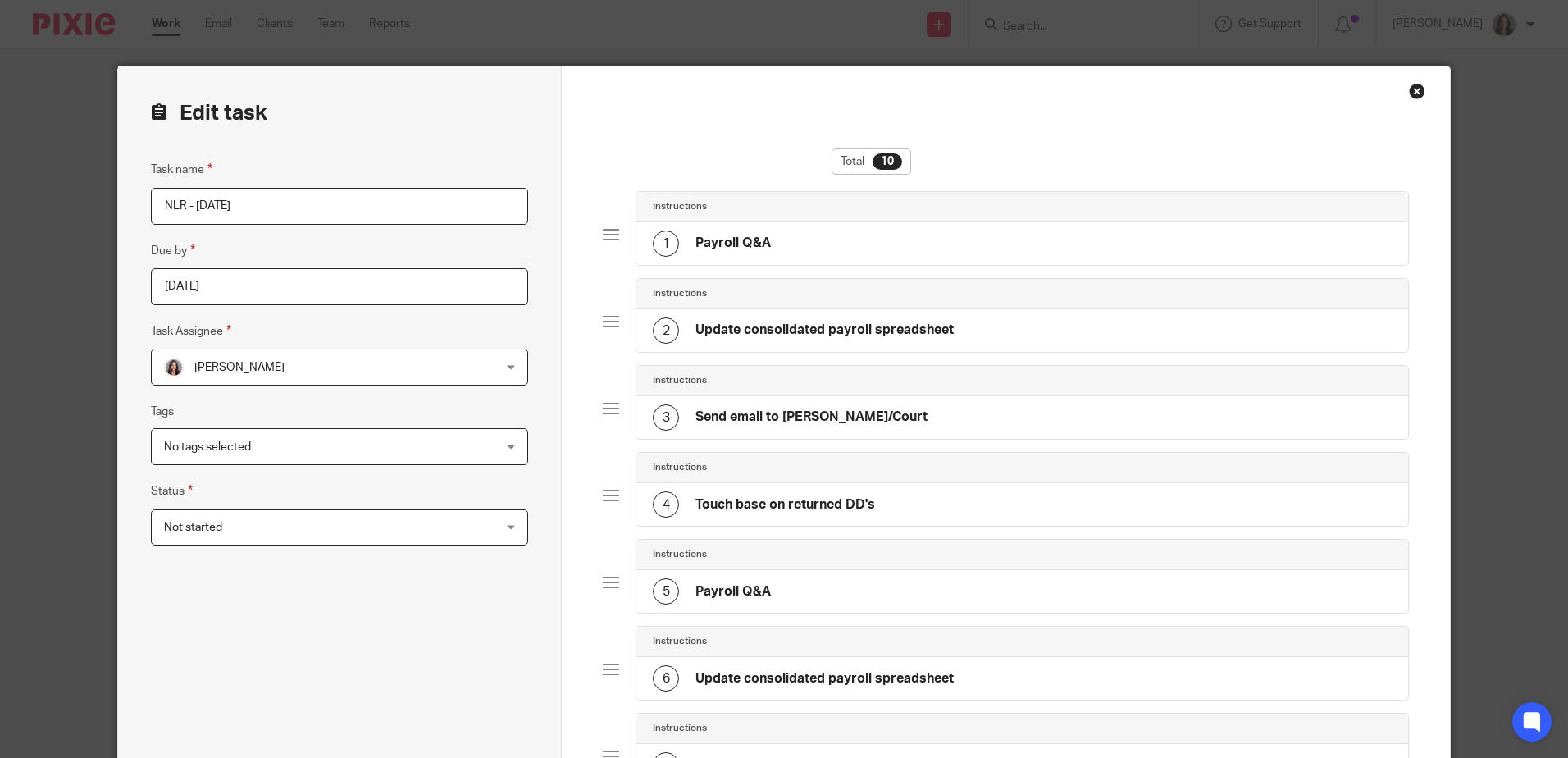
click at [925, 242] on div "1 Payroll Q&A" at bounding box center [1021, 243] width 770 height 43
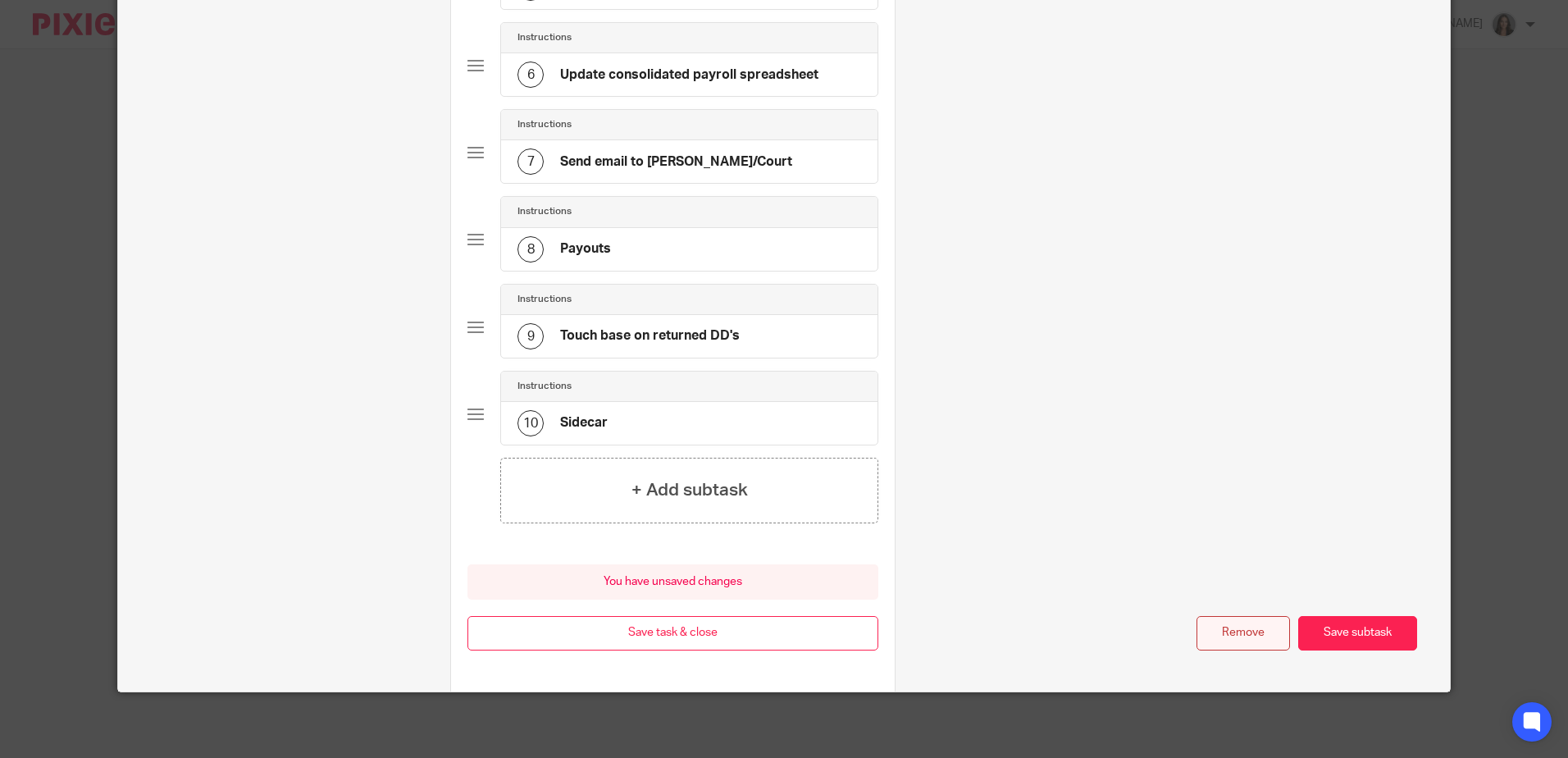
click at [1233, 634] on button "Remove" at bounding box center [1243, 633] width 93 height 35
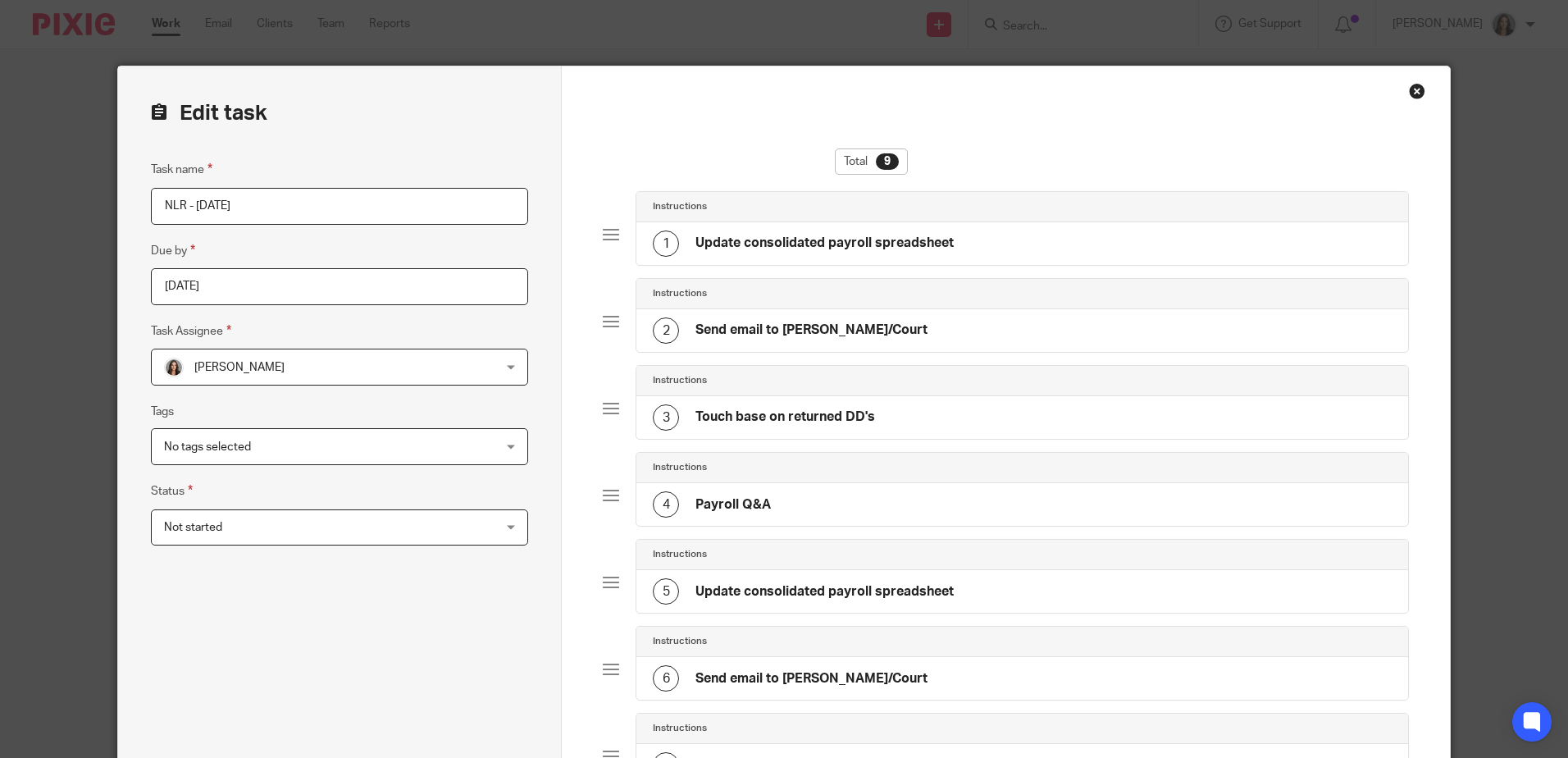
click at [934, 235] on h4 "Update consolidated payroll spreadsheet" at bounding box center [825, 243] width 259 height 18
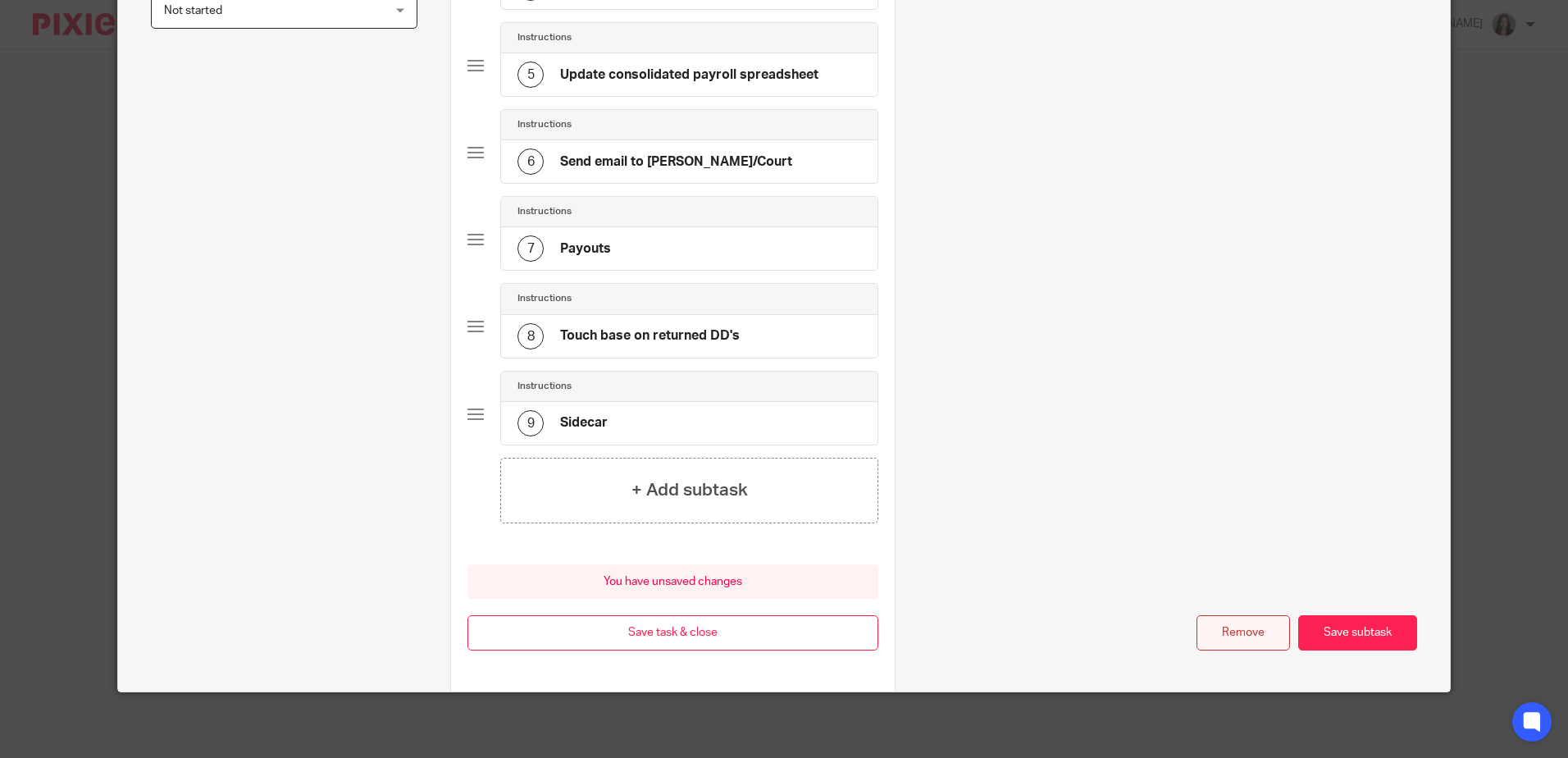
click at [1240, 628] on button "Remove" at bounding box center [1243, 632] width 93 height 35
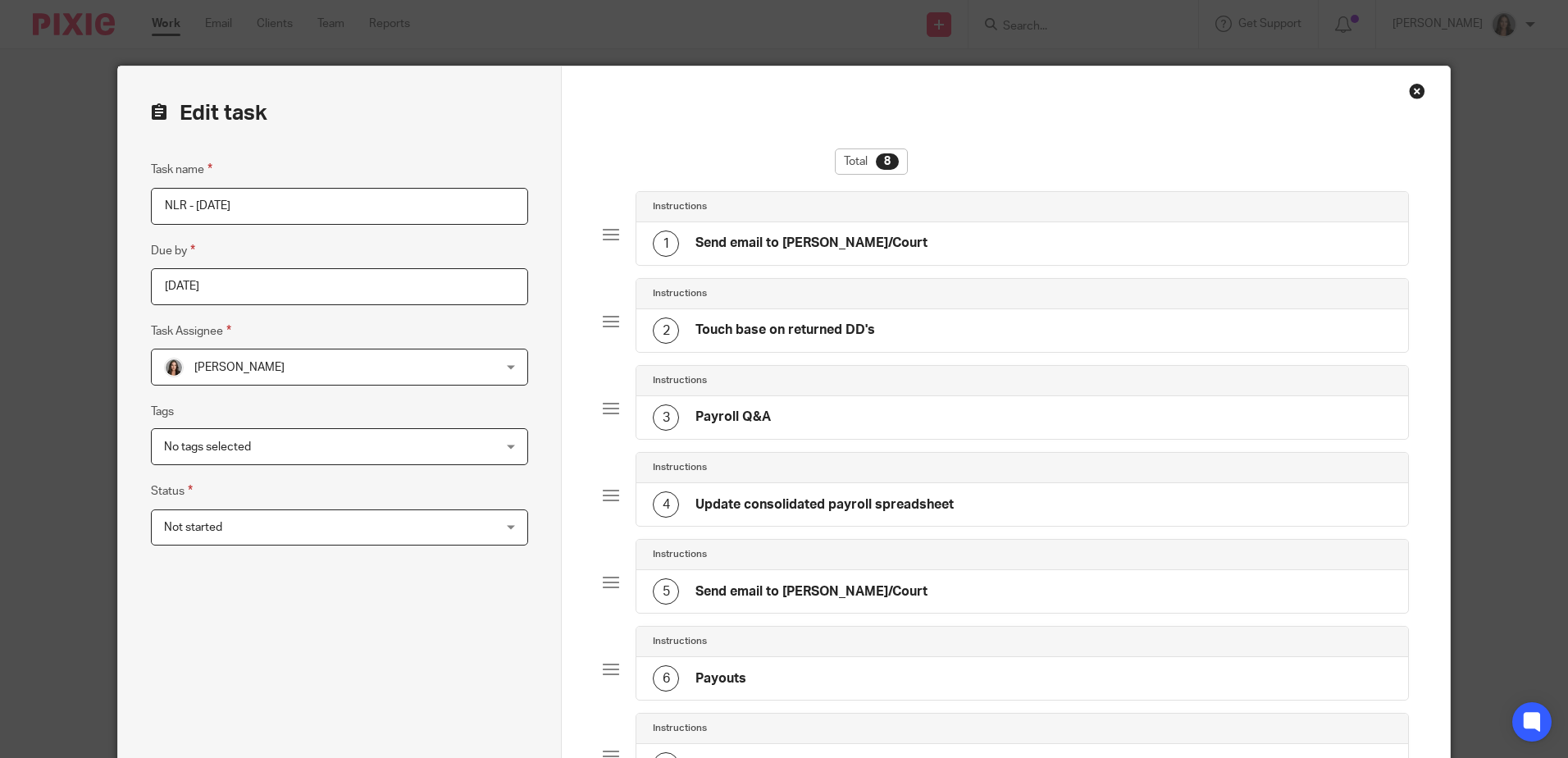
click at [1025, 232] on div "1 Send email to Melissa/Court" at bounding box center [1021, 243] width 770 height 43
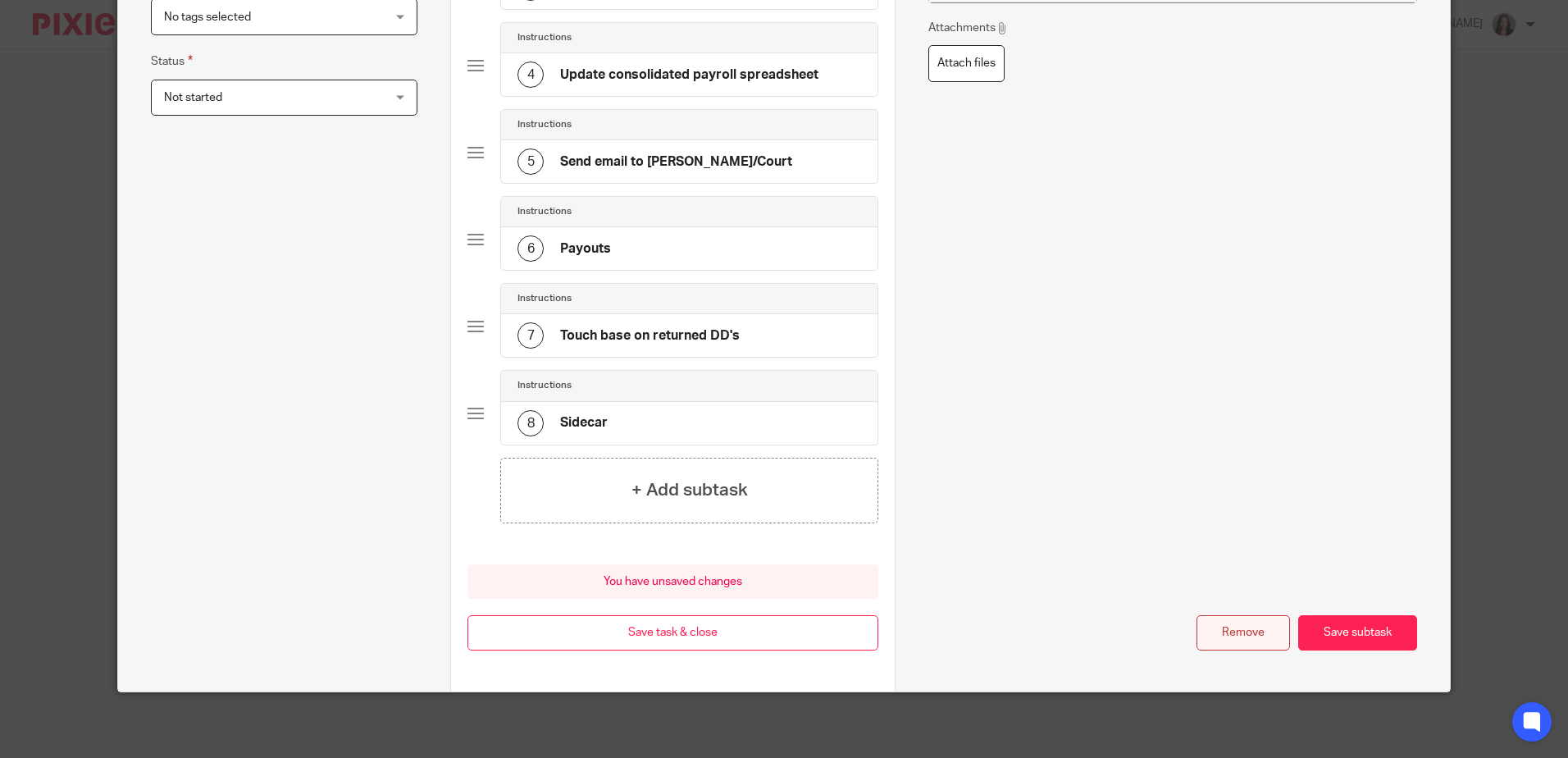
click at [1214, 627] on button "Remove" at bounding box center [1243, 632] width 93 height 35
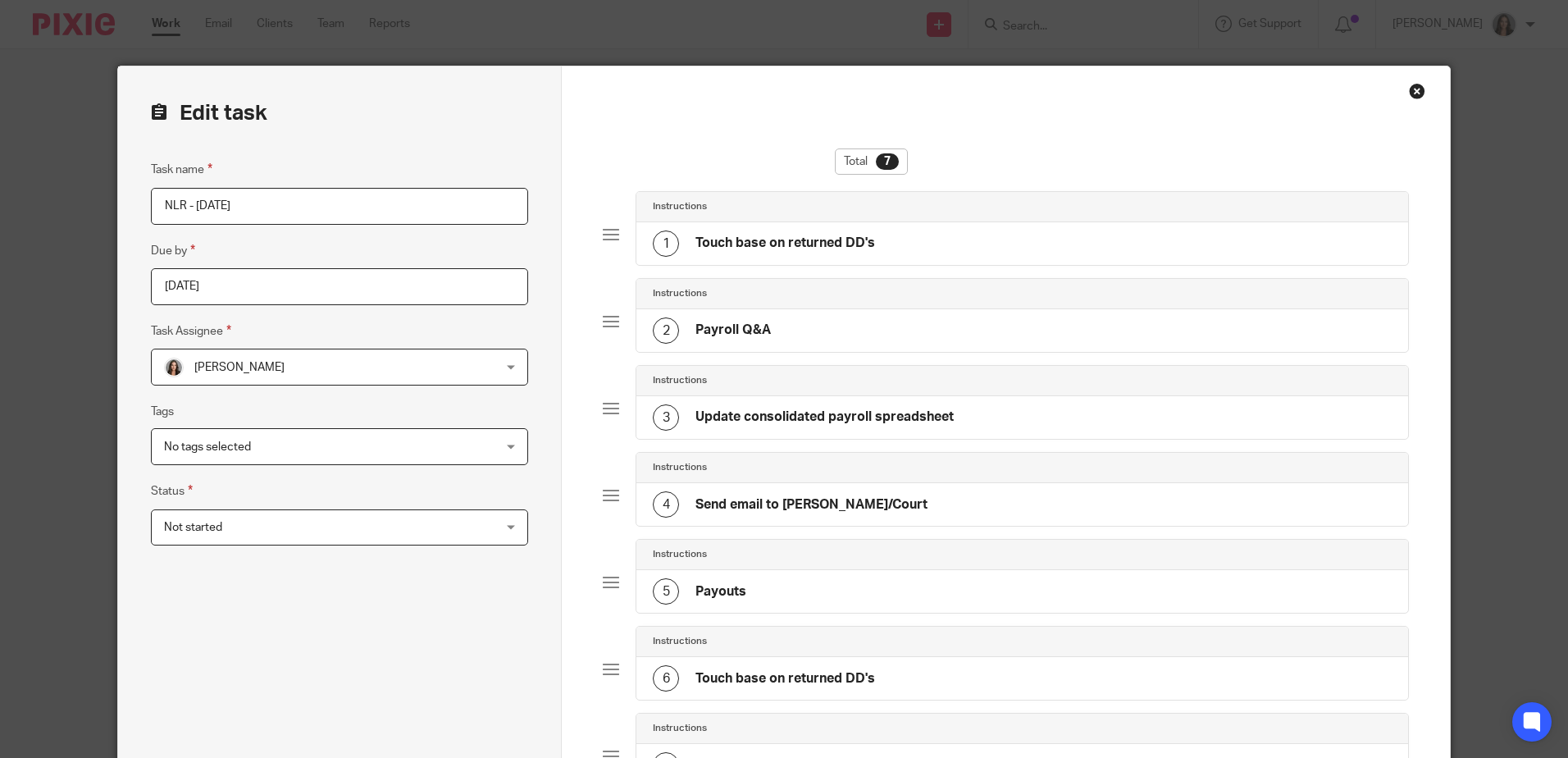
click at [930, 234] on div "1 Touch base on returned DD's" at bounding box center [1021, 243] width 770 height 43
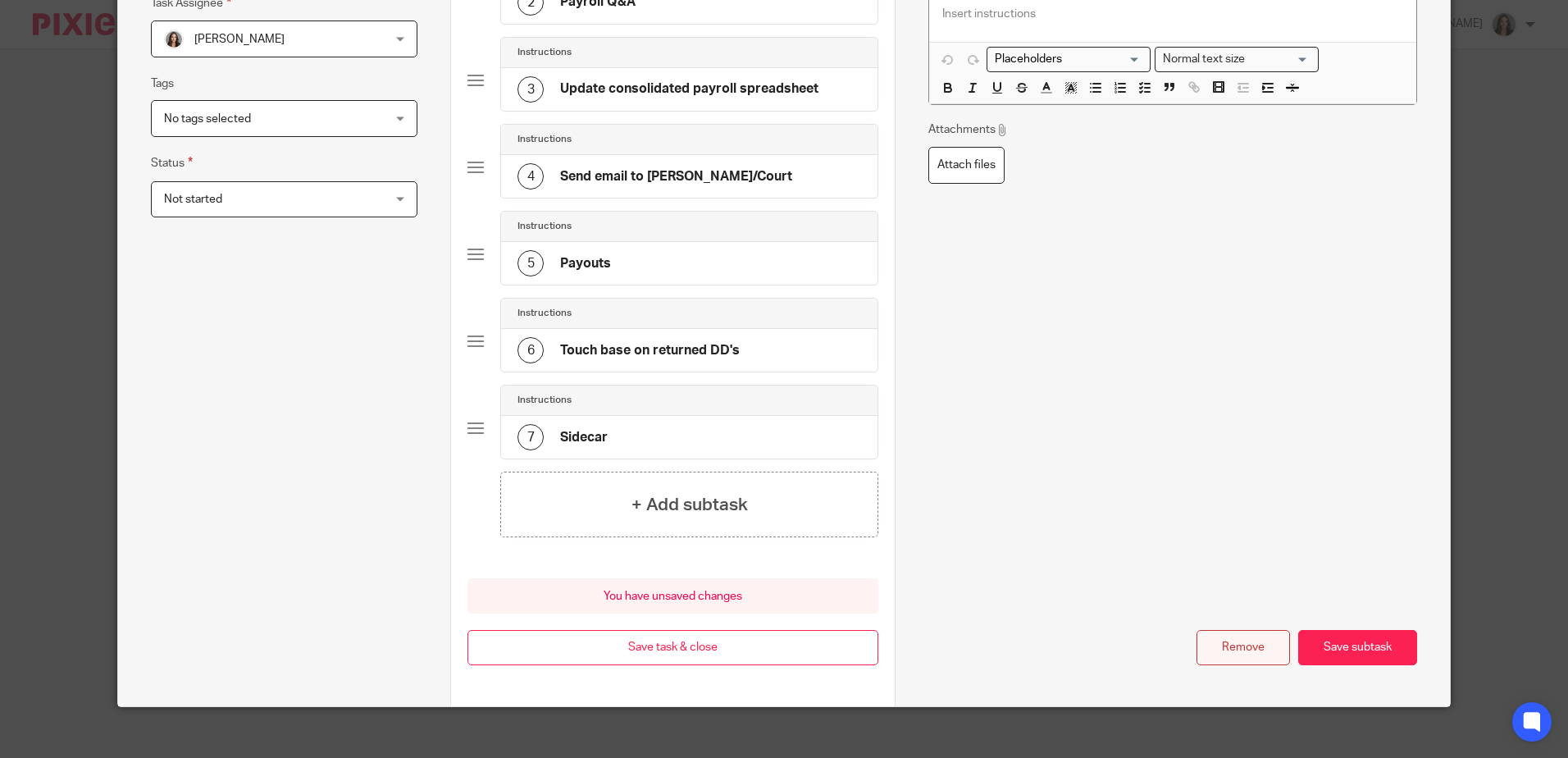
click at [1229, 645] on button "Remove" at bounding box center [1243, 647] width 93 height 35
type input "Payroll Q&A"
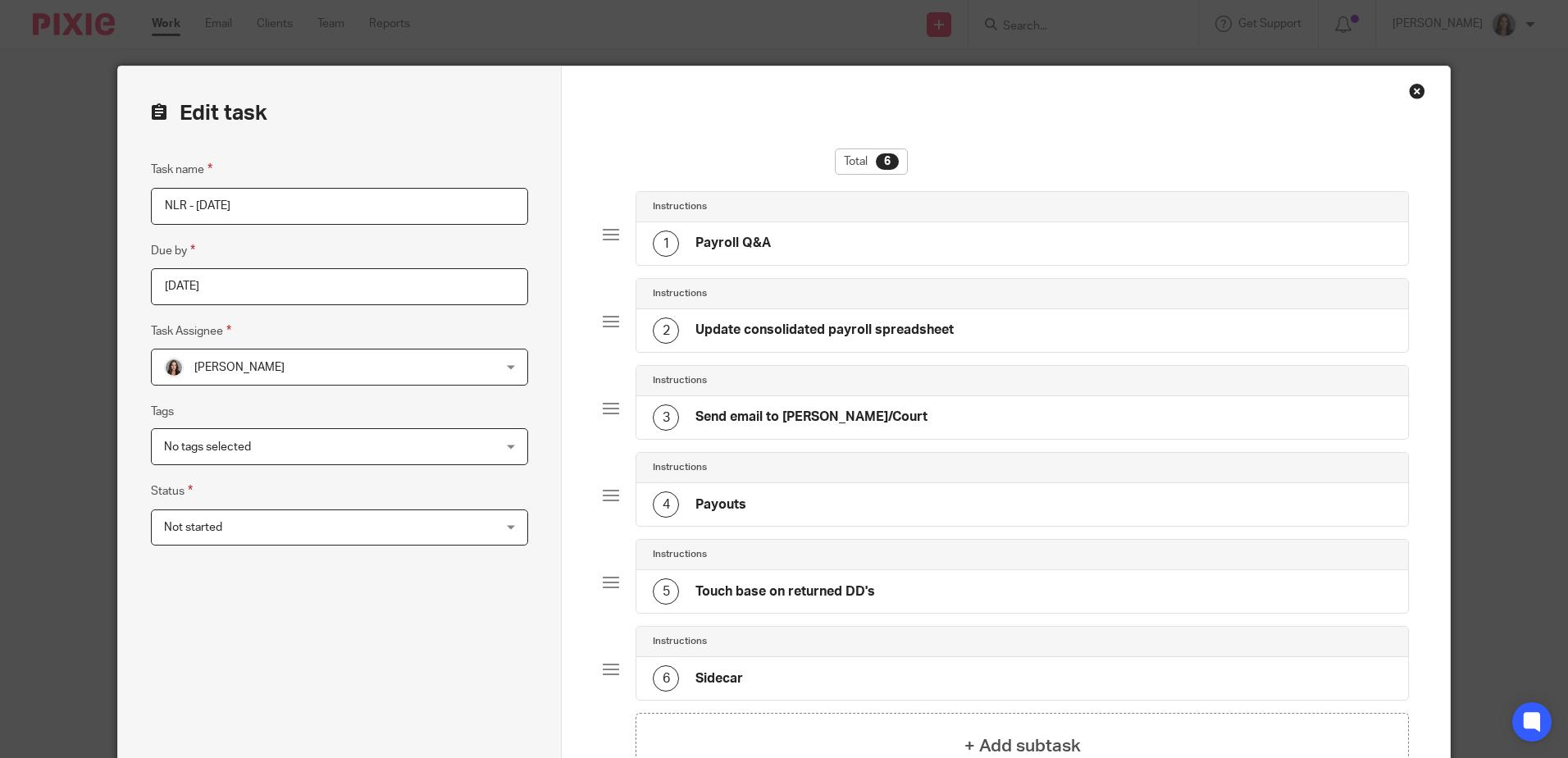
click at [885, 241] on div "1 Payroll Q&A" at bounding box center [1021, 243] width 770 height 43
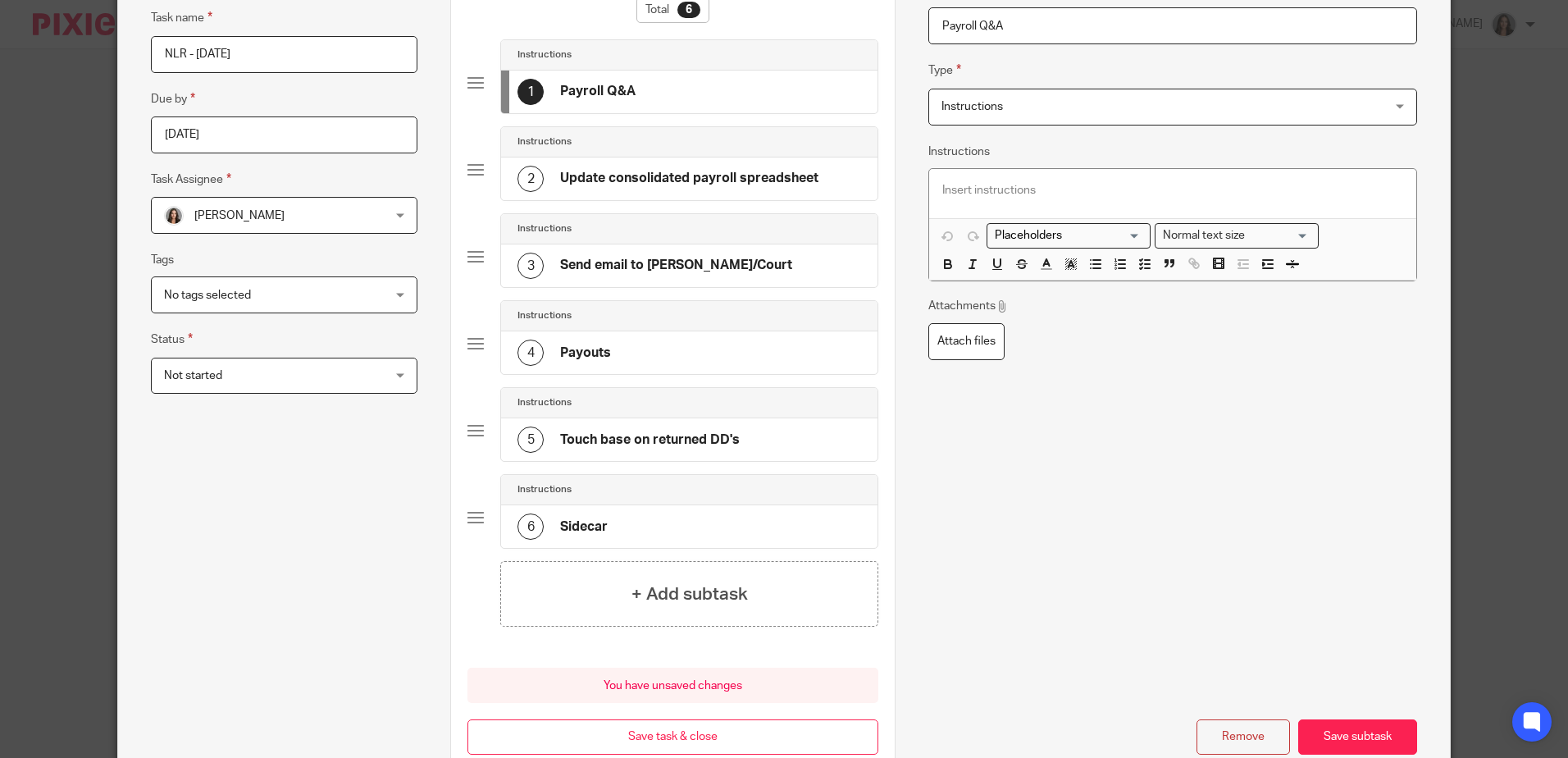
scroll to position [164, 0]
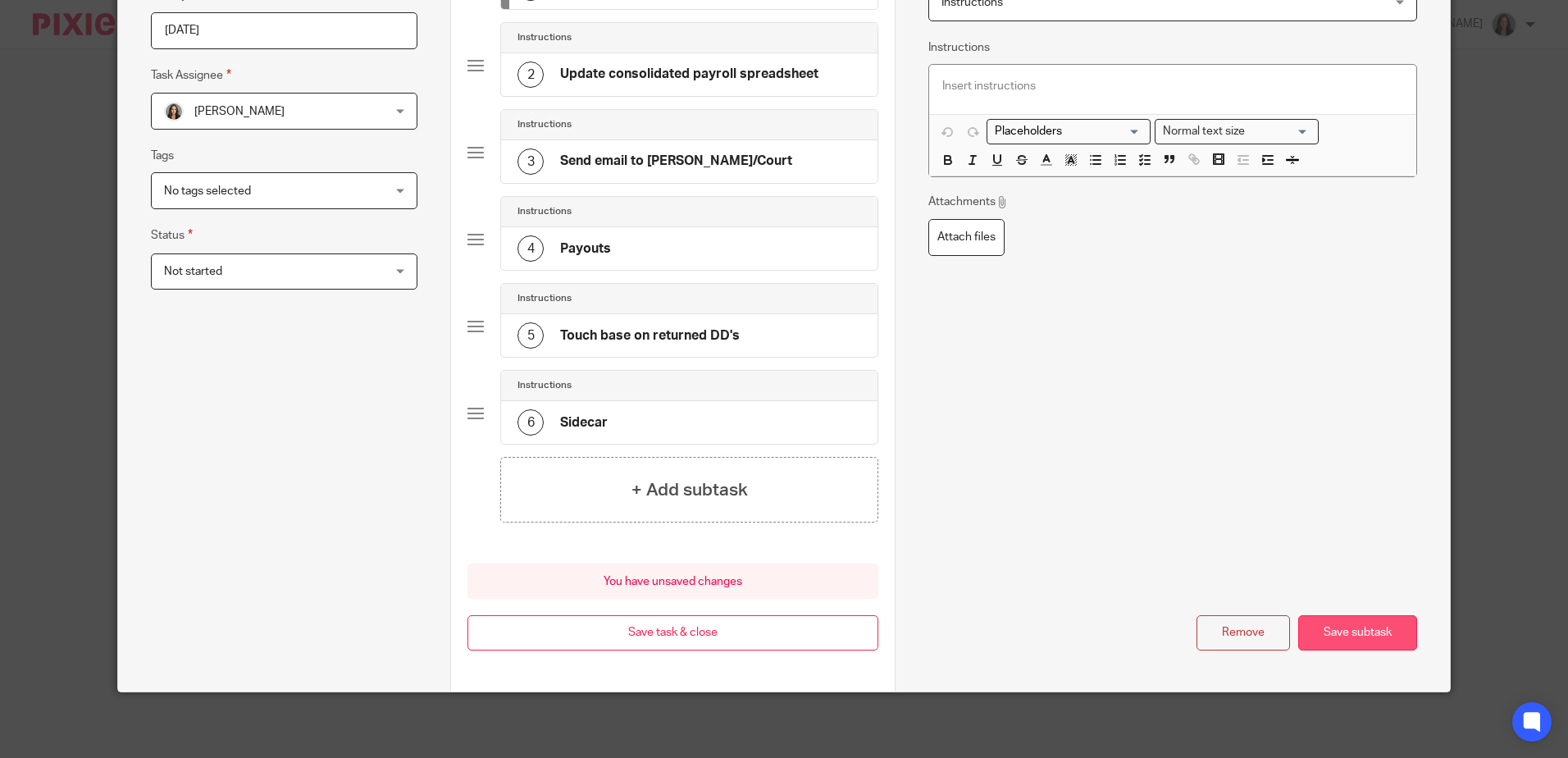
click at [1360, 633] on button "Save subtask" at bounding box center [1357, 632] width 119 height 35
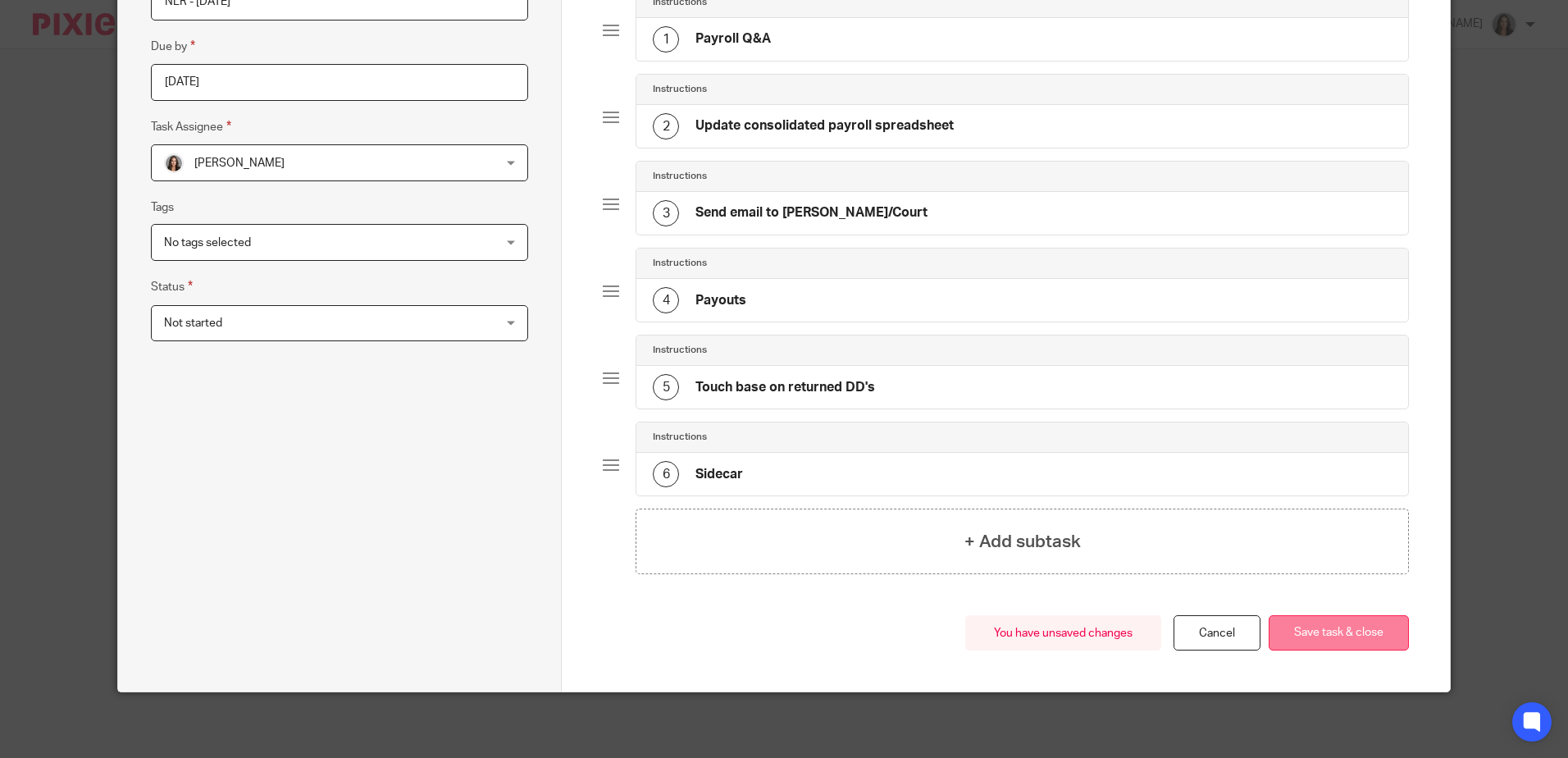
click at [1339, 636] on button "Save task & close" at bounding box center [1338, 632] width 140 height 35
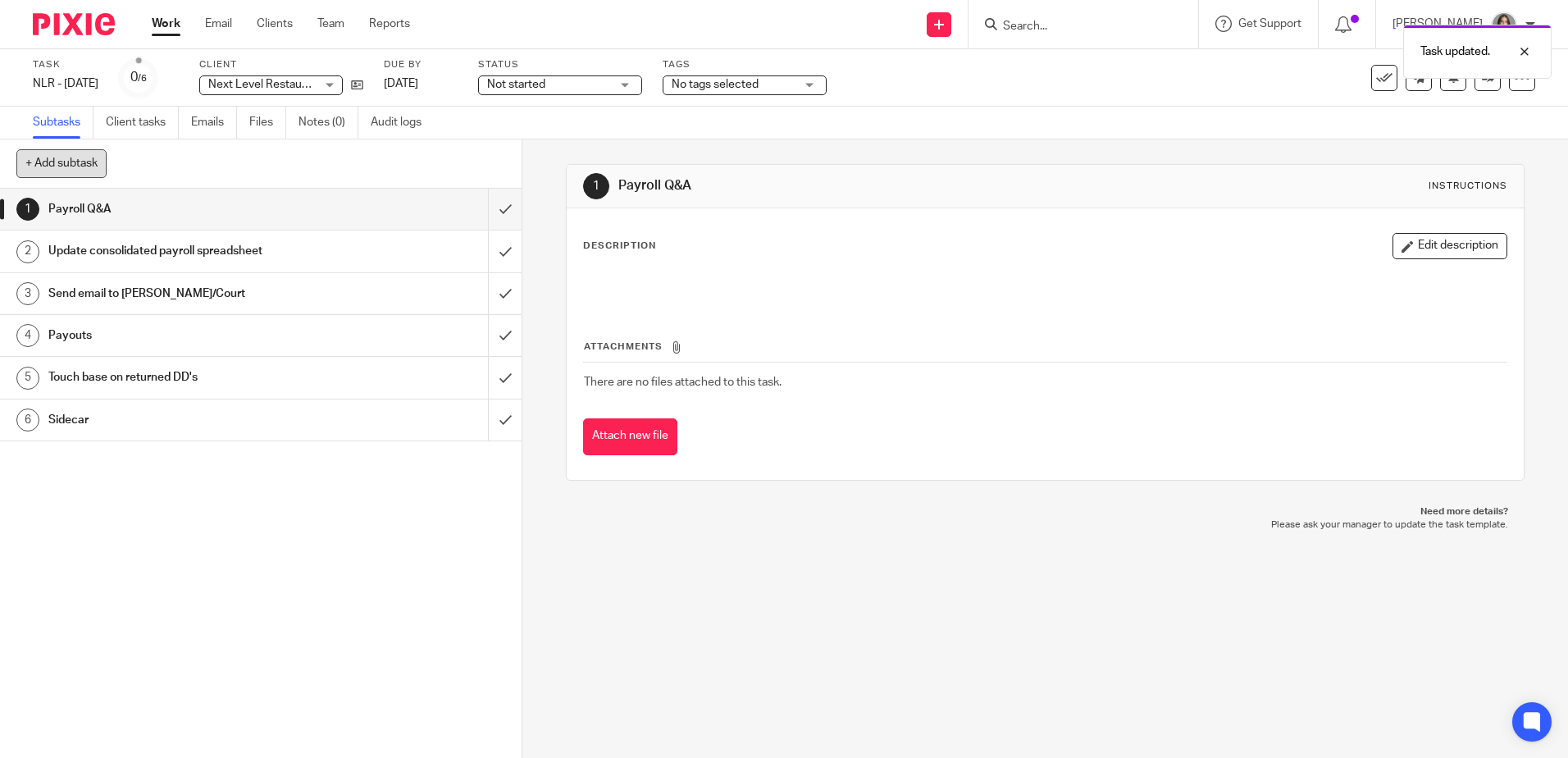
click at [91, 166] on button "+ Add subtask" at bounding box center [61, 162] width 90 height 28
click at [1515, 86] on icon at bounding box center [1521, 78] width 17 height 17
click at [1455, 151] on li "Advanced task editor" at bounding box center [1446, 144] width 131 height 23
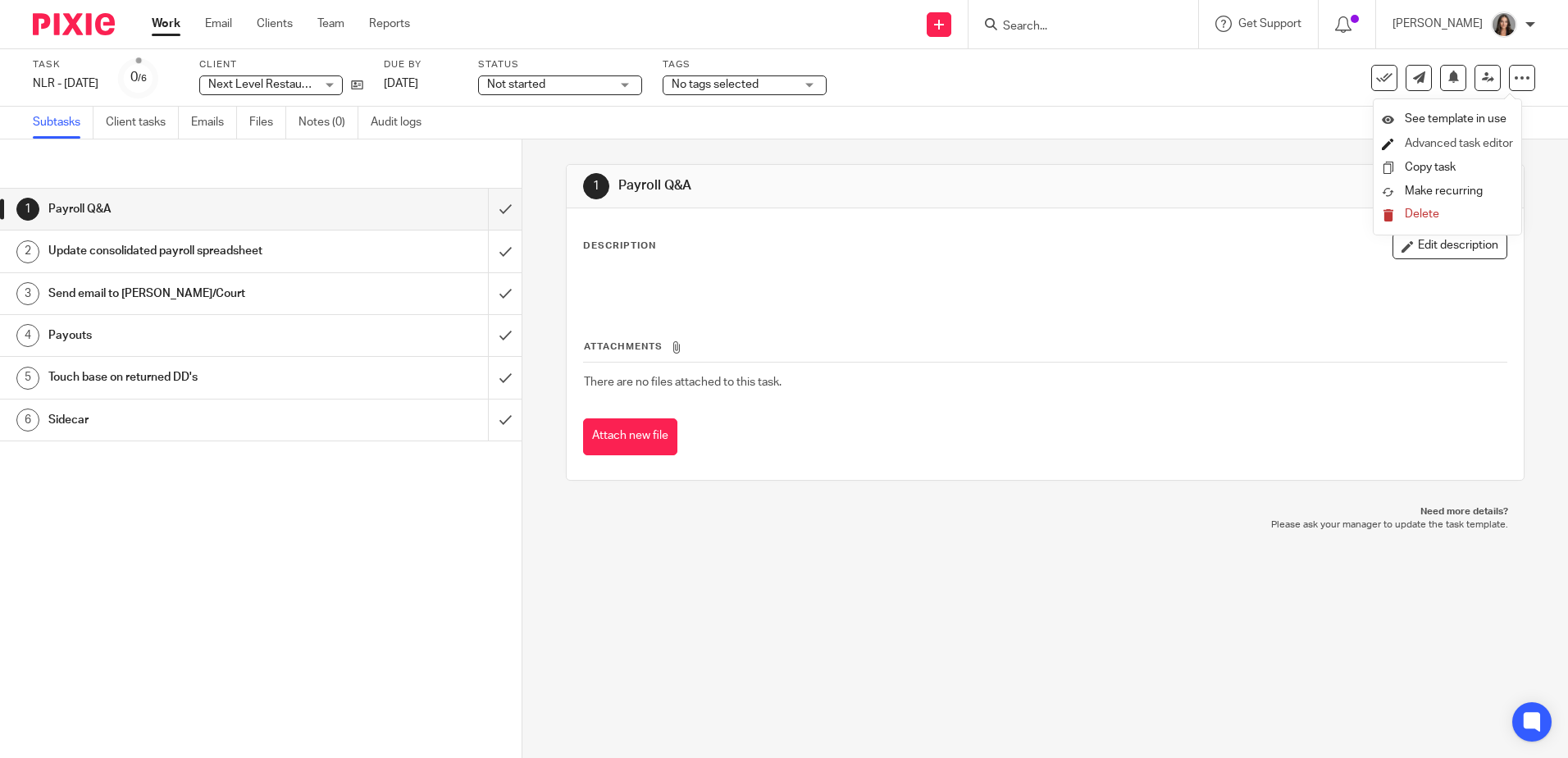
click at [1442, 138] on link "Advanced task editor" at bounding box center [1458, 144] width 108 height 12
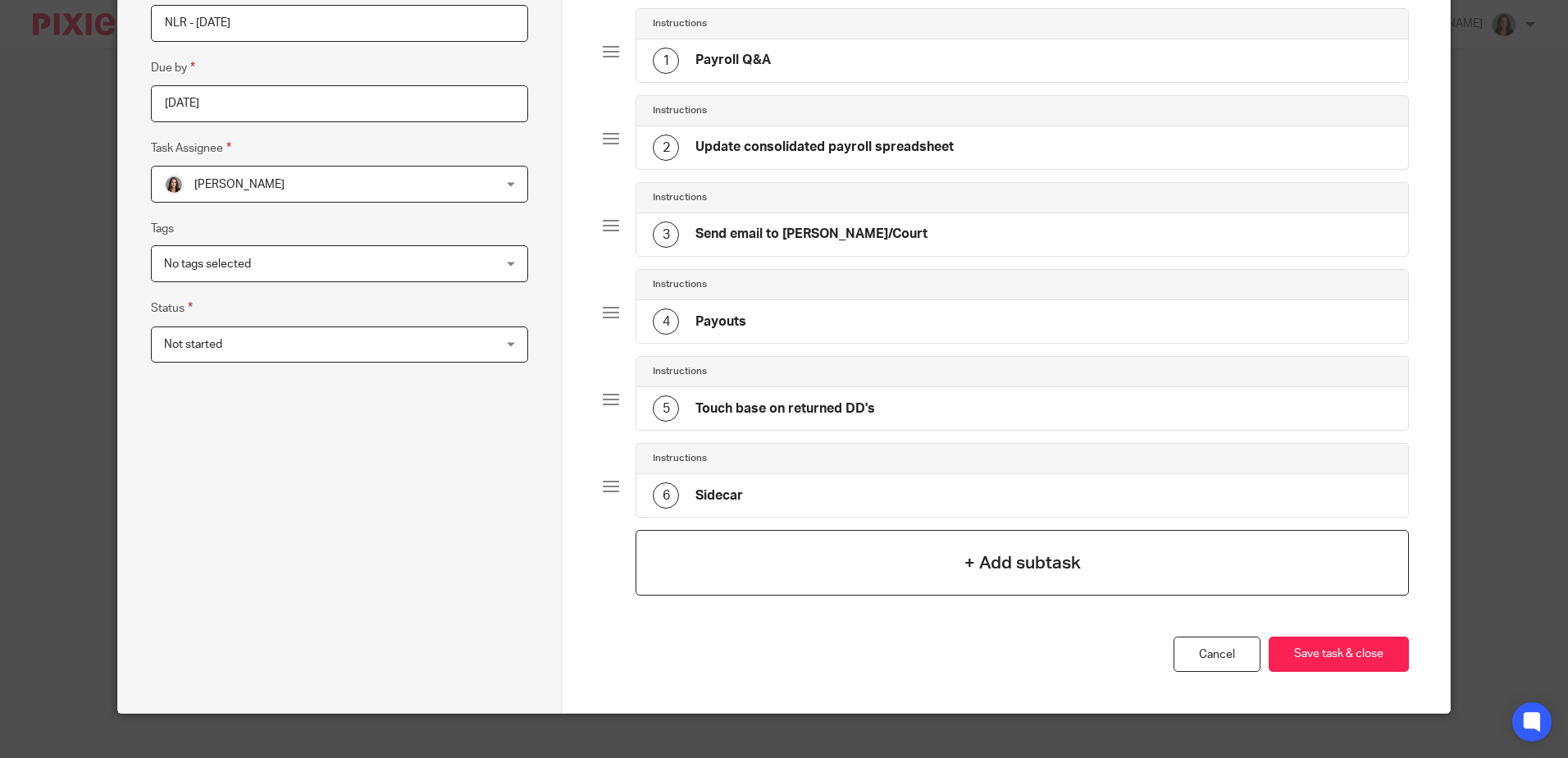
scroll to position [204, 0]
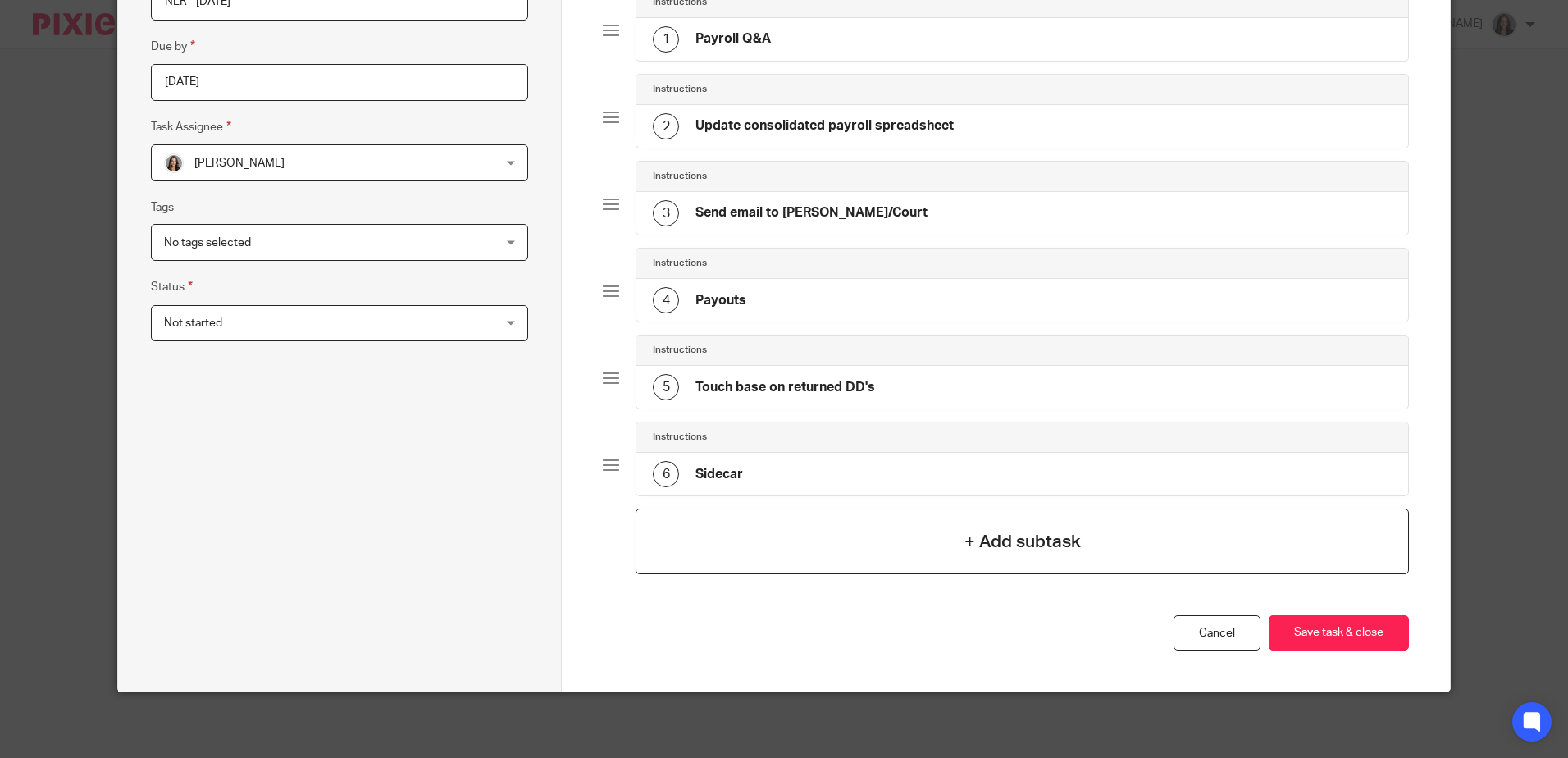
click at [991, 530] on h4 "+ Add subtask" at bounding box center [1022, 542] width 117 height 25
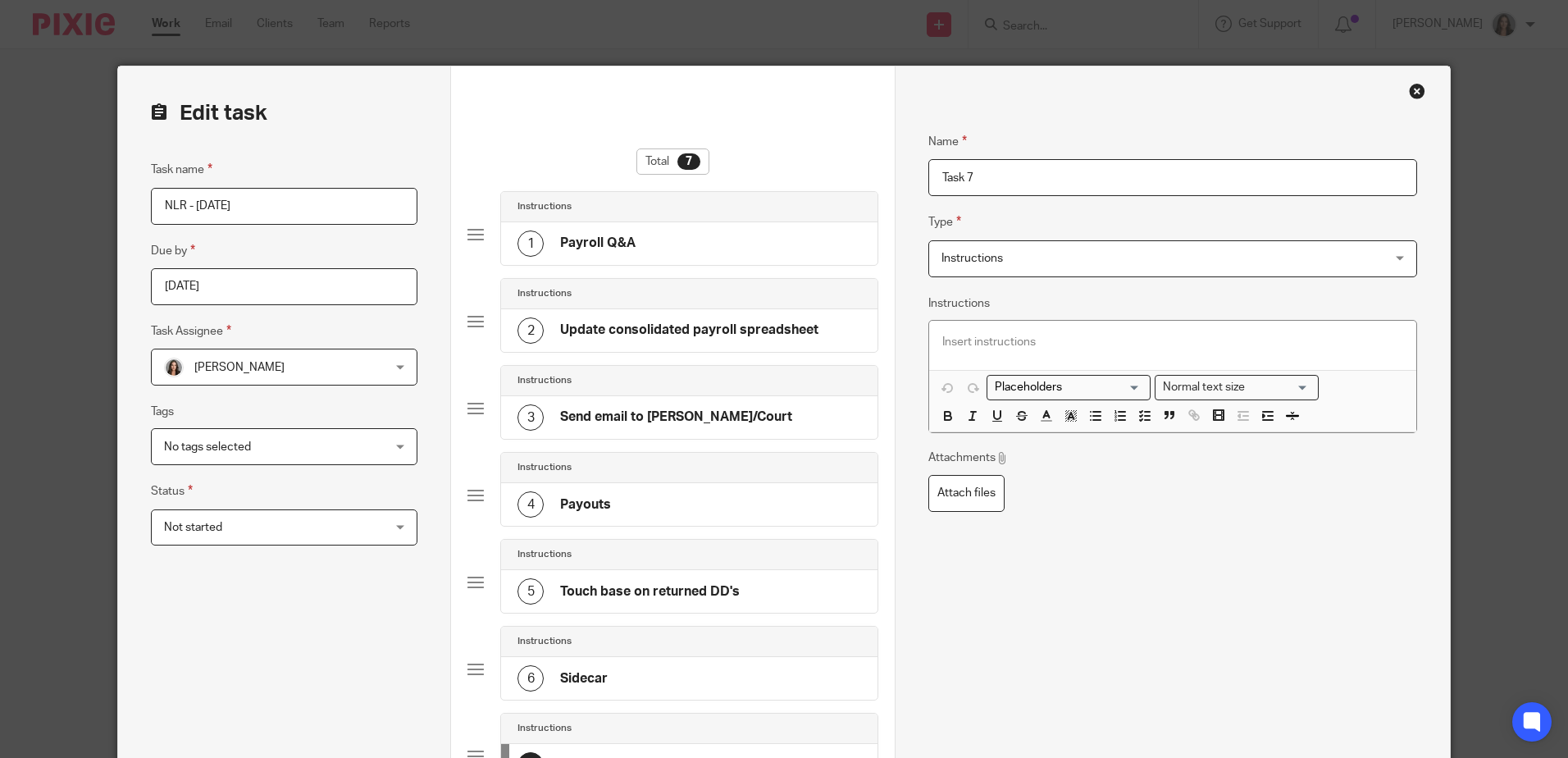
drag, startPoint x: 1047, startPoint y: 173, endPoint x: 883, endPoint y: 178, distance: 164.1
click at [883, 178] on form "Edit task Task name NLR - Friday Due by 2025-08-15 Task Assignee Brianna Wesolo…" at bounding box center [783, 550] width 1331 height 968
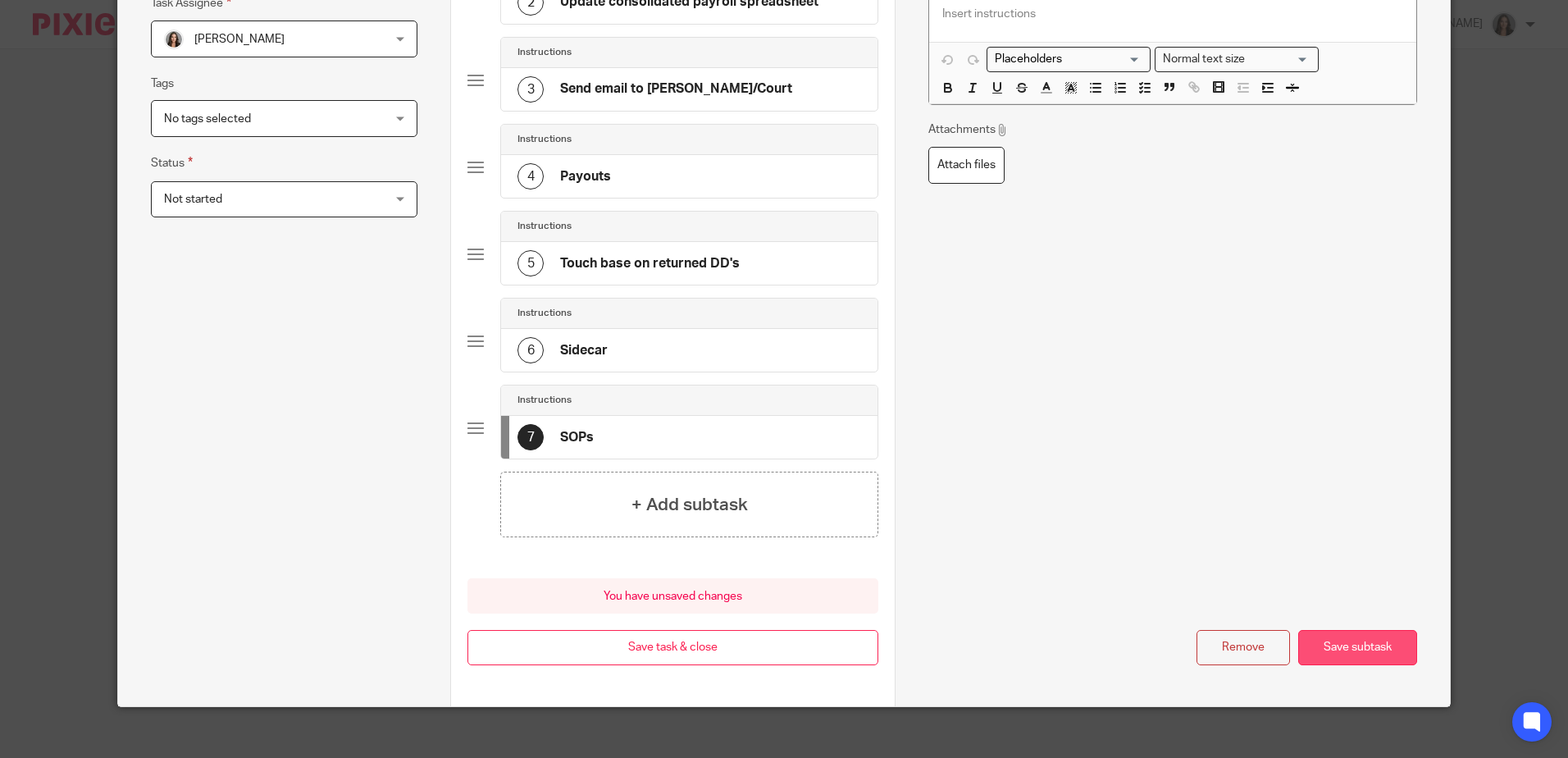
type input "SOPs"
click at [1346, 645] on button "Save subtask" at bounding box center [1357, 647] width 119 height 35
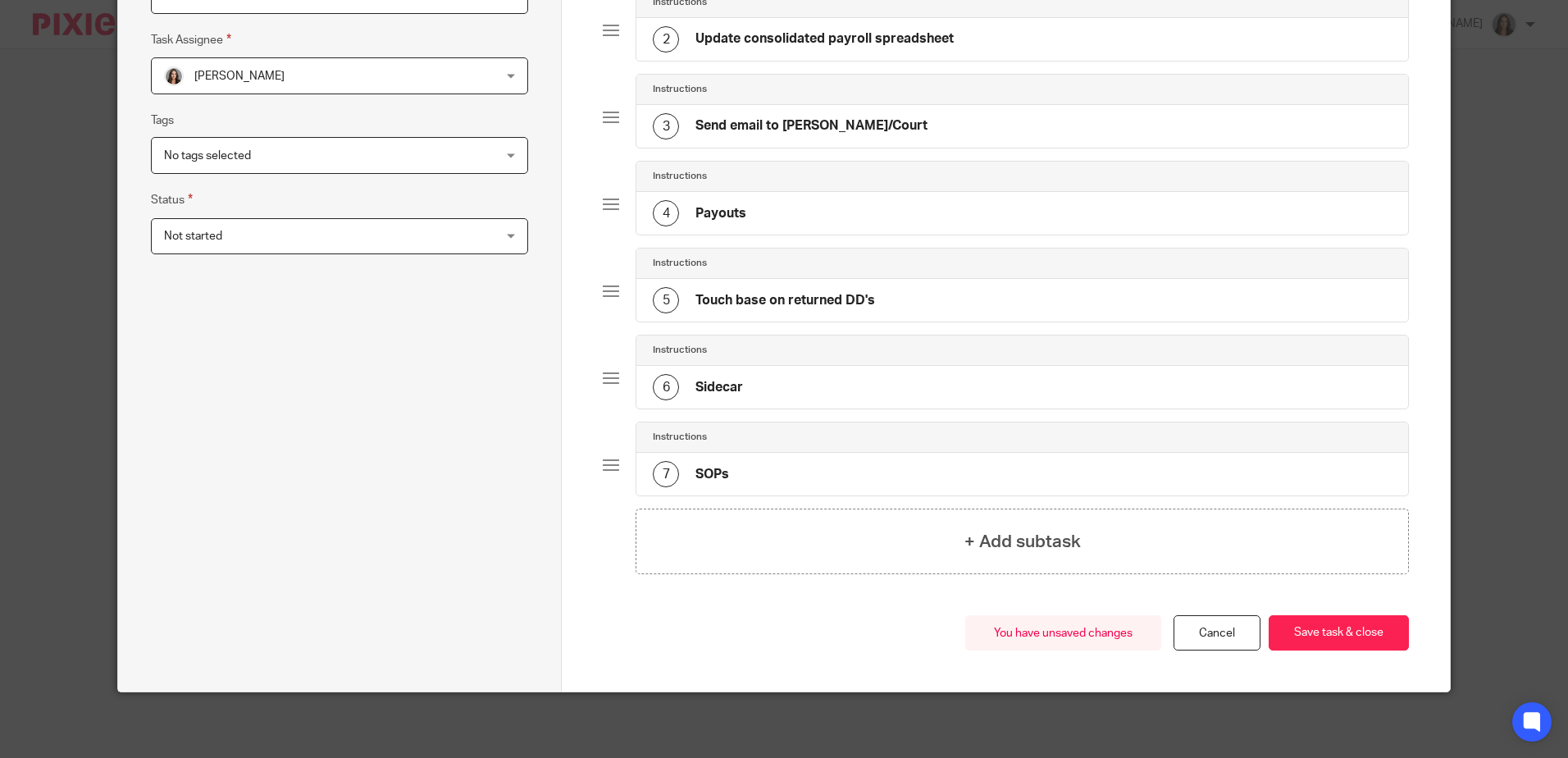
click at [1403, 632] on div "Total 7 Instructions 1 Payroll Q&A Instructions 2 Update consolidated payroll s…" at bounding box center [1005, 234] width 887 height 917
click at [1370, 637] on button "Save task & close" at bounding box center [1338, 632] width 140 height 35
